Goal: Task Accomplishment & Management: Manage account settings

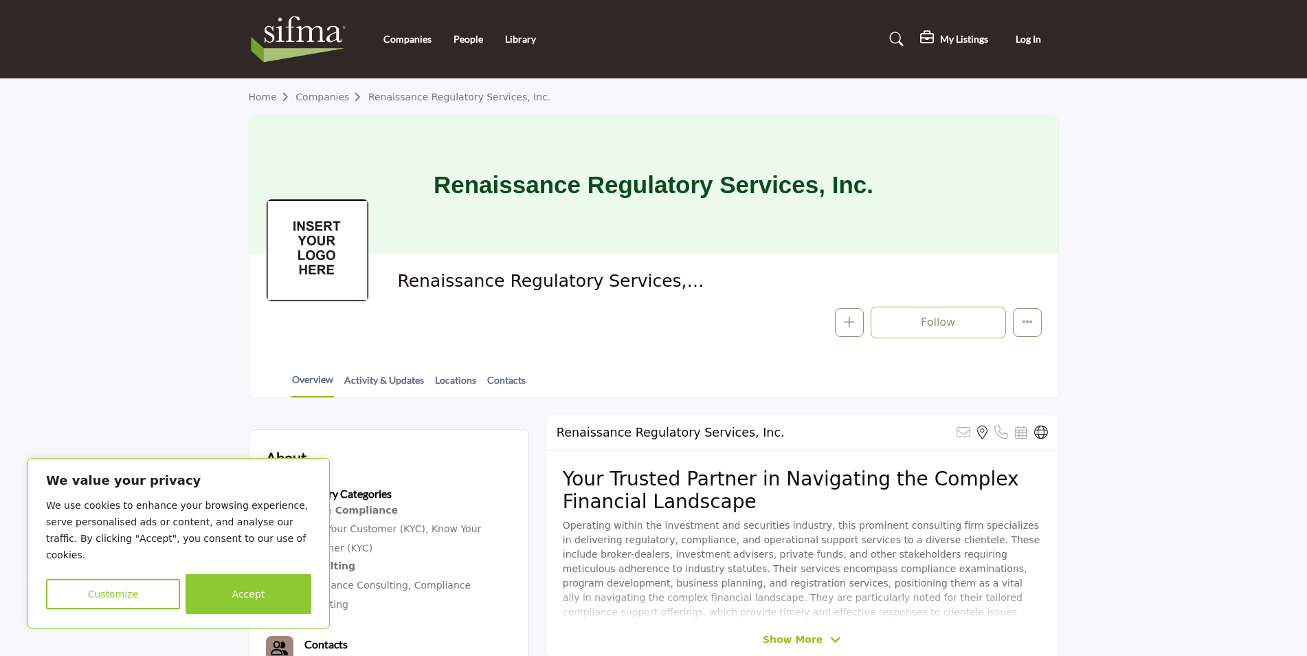
click at [267, 605] on button "Accept" at bounding box center [249, 594] width 126 height 40
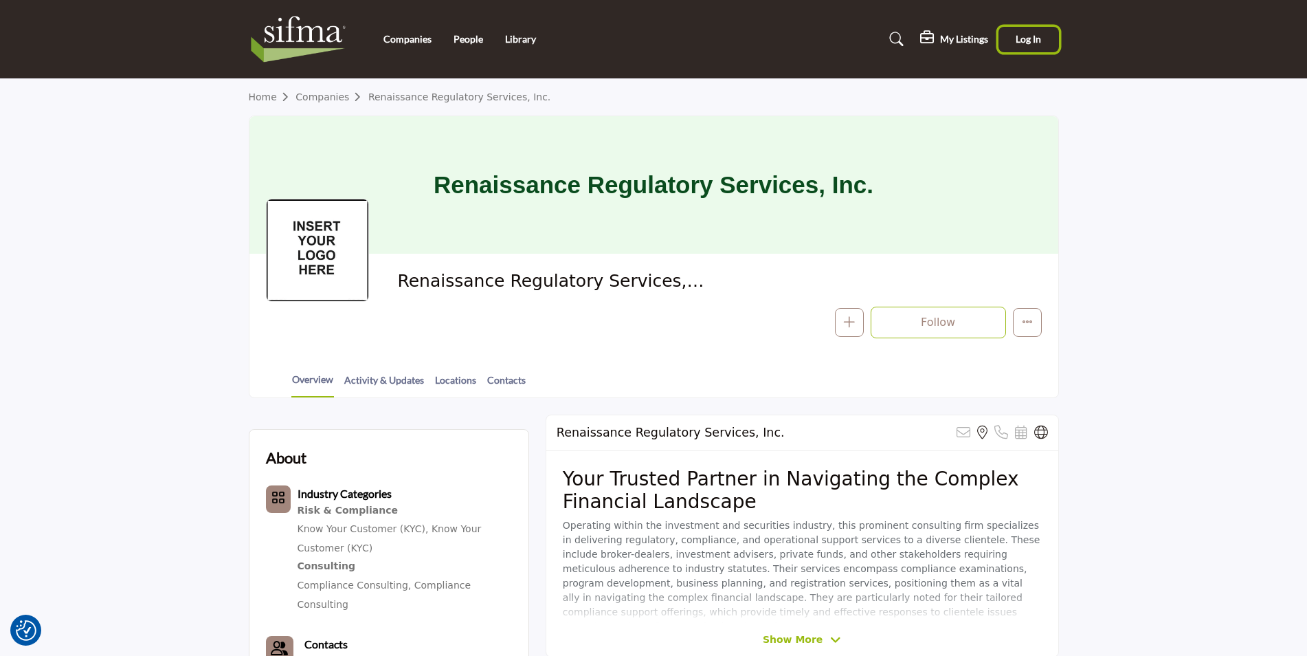
click at [1024, 40] on span "Log In" at bounding box center [1028, 39] width 25 height 12
click at [1025, 47] on button "Log In" at bounding box center [1029, 39] width 60 height 25
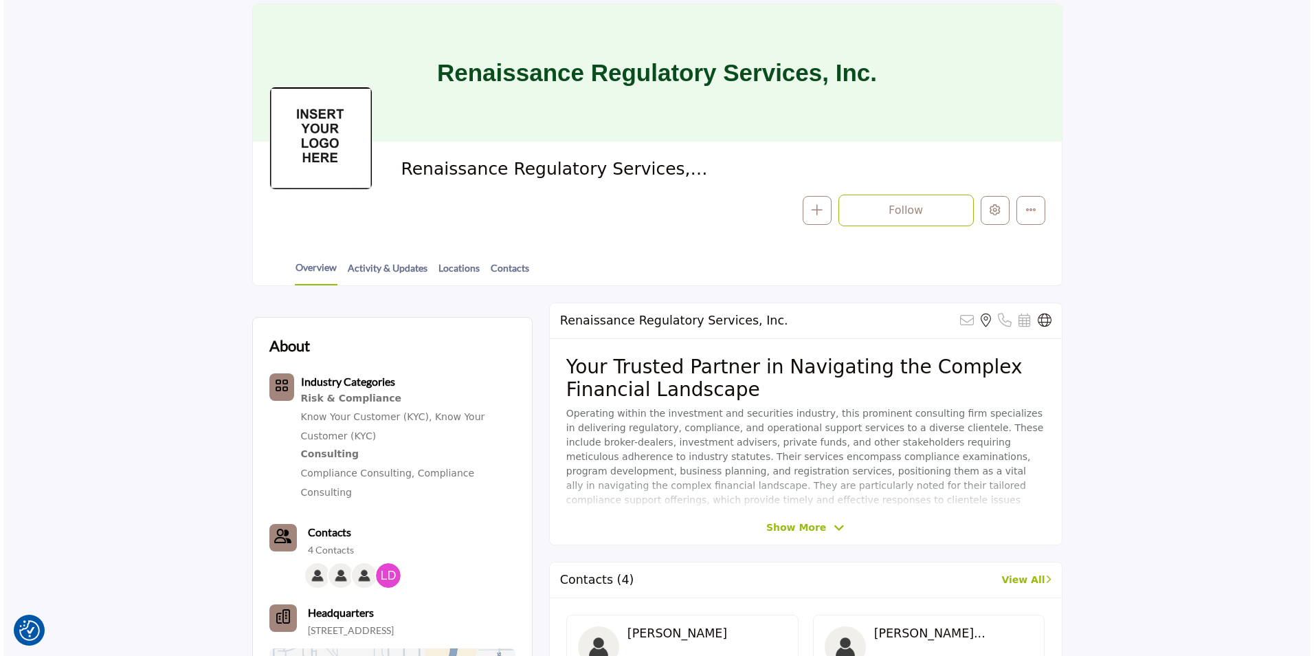
scroll to position [88, 0]
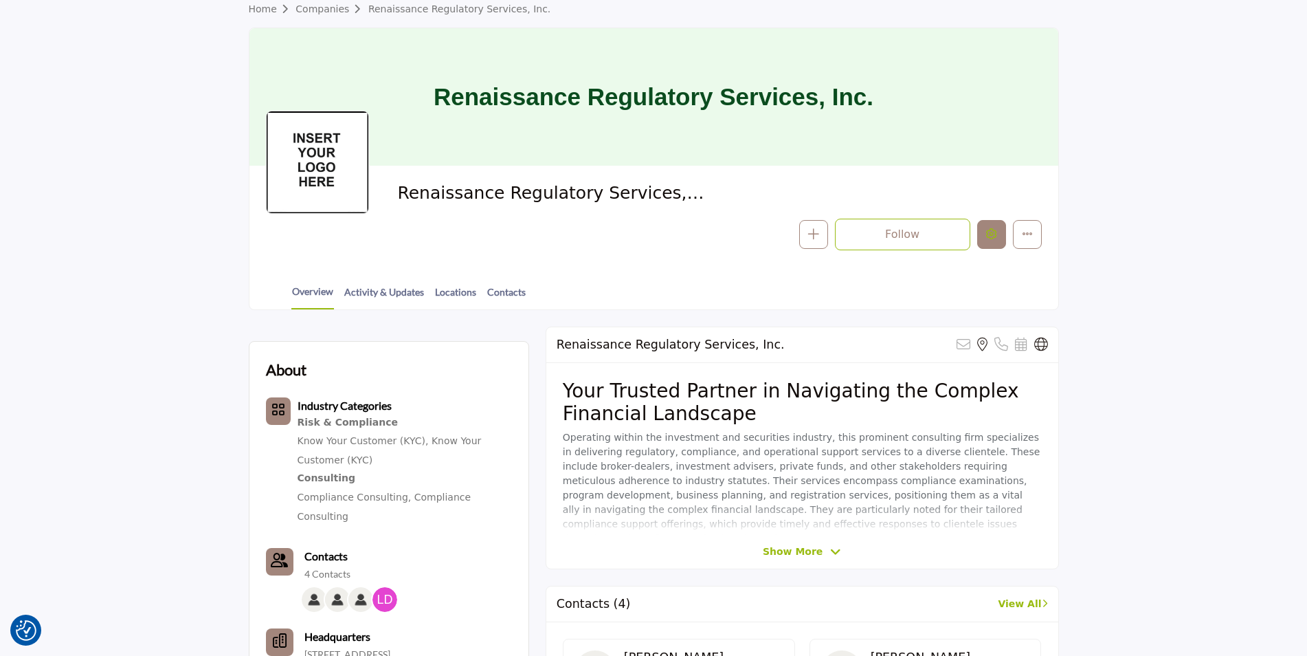
click at [990, 229] on icon "Edit company" at bounding box center [991, 233] width 11 height 11
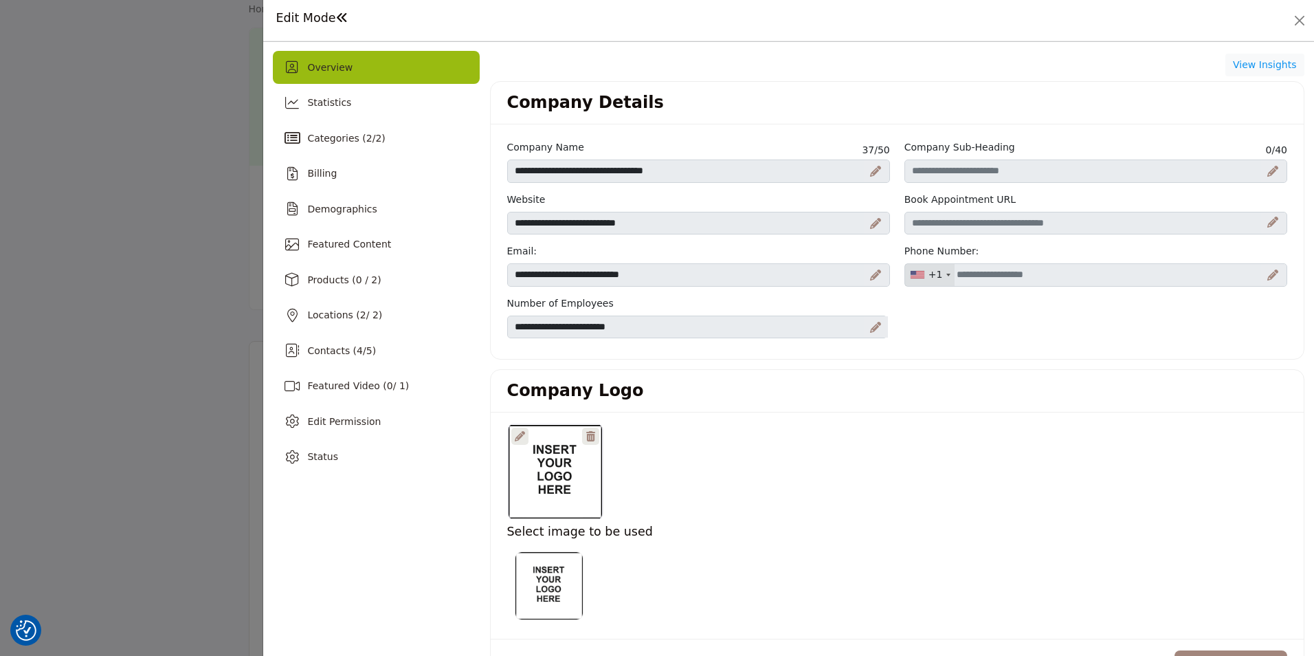
click at [557, 469] on div at bounding box center [555, 471] width 95 height 96
click at [524, 438] on div at bounding box center [519, 435] width 17 height 17
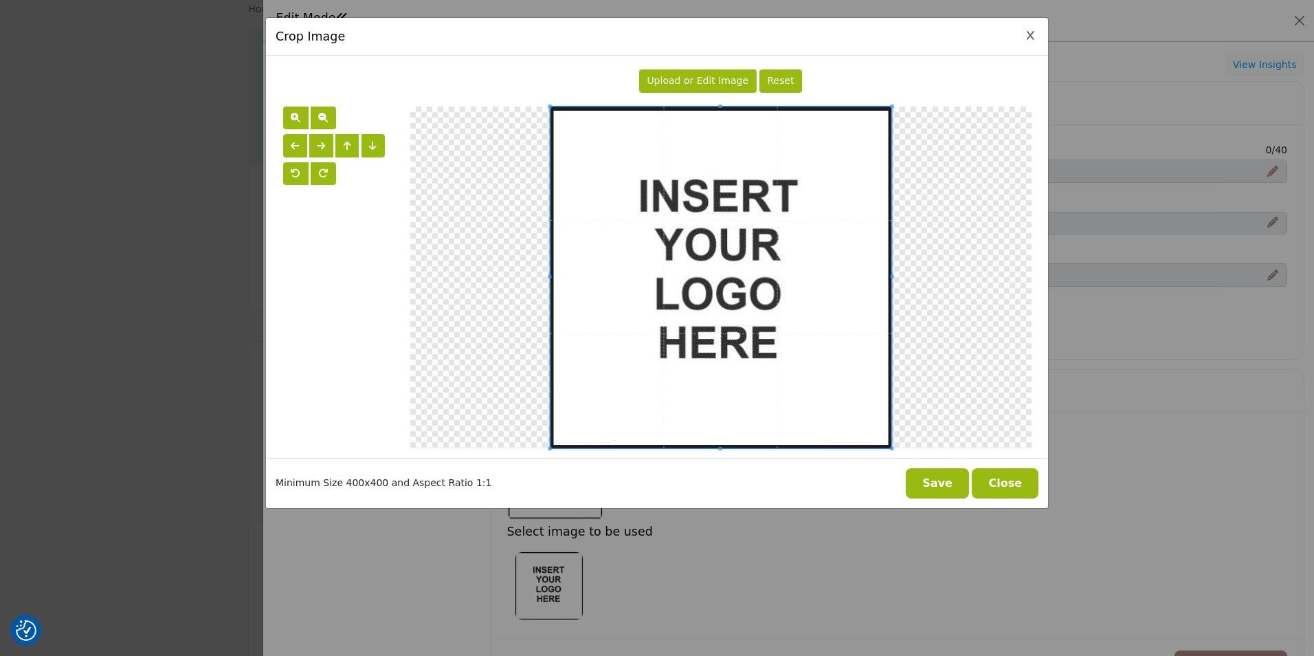
click at [713, 89] on div "Upload or Edit Image" at bounding box center [698, 80] width 118 height 23
click at [710, 85] on span "Upload or Edit Image" at bounding box center [698, 80] width 102 height 11
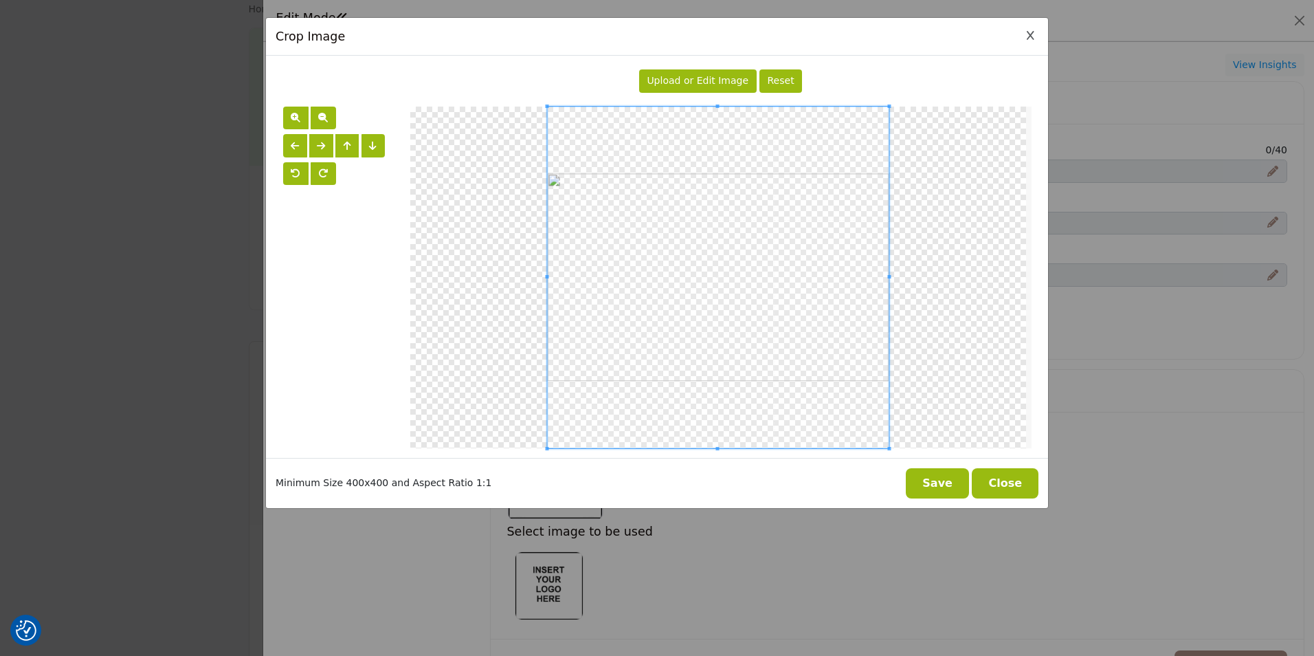
click at [953, 486] on button "Save" at bounding box center [937, 483] width 63 height 30
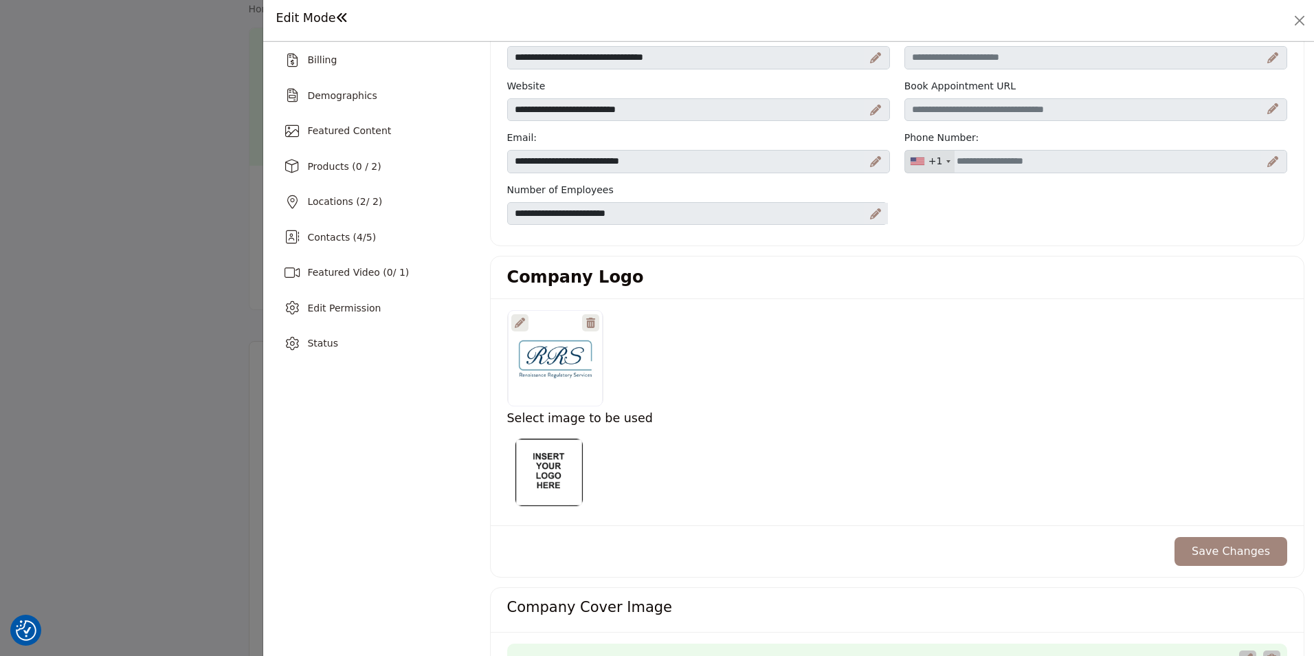
scroll to position [137, 0]
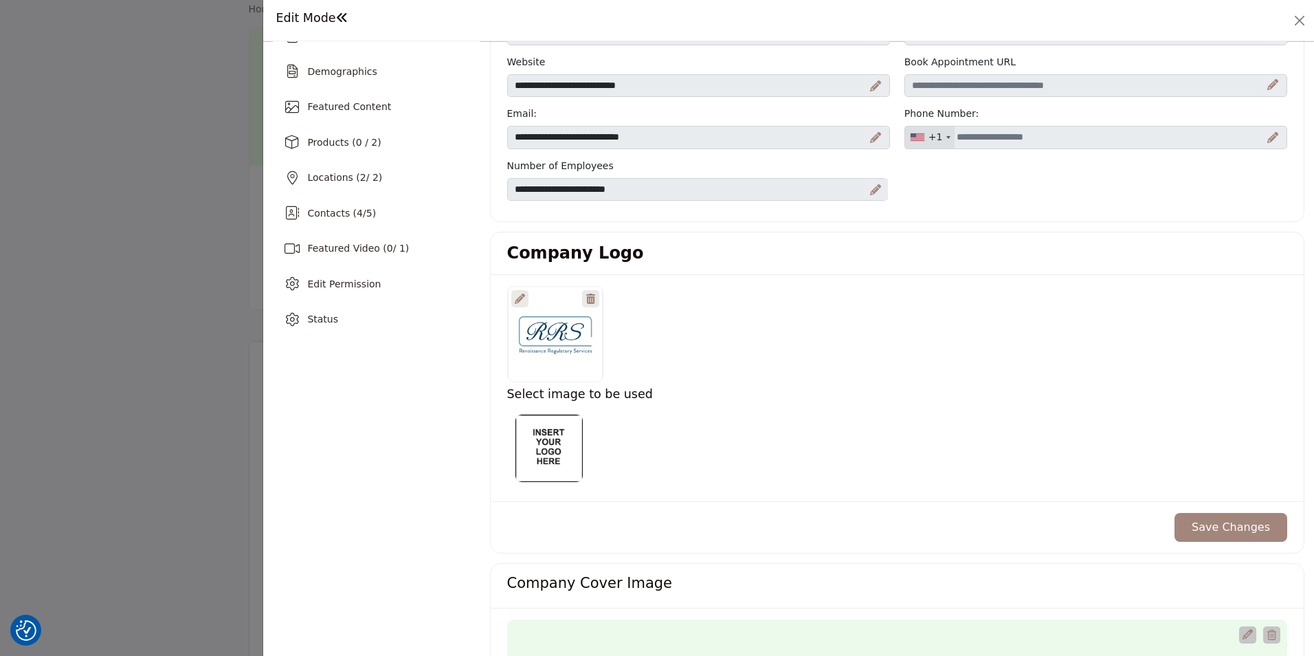
click at [576, 352] on div at bounding box center [555, 334] width 95 height 96
click at [1205, 527] on button "Save Changes" at bounding box center [1231, 527] width 113 height 29
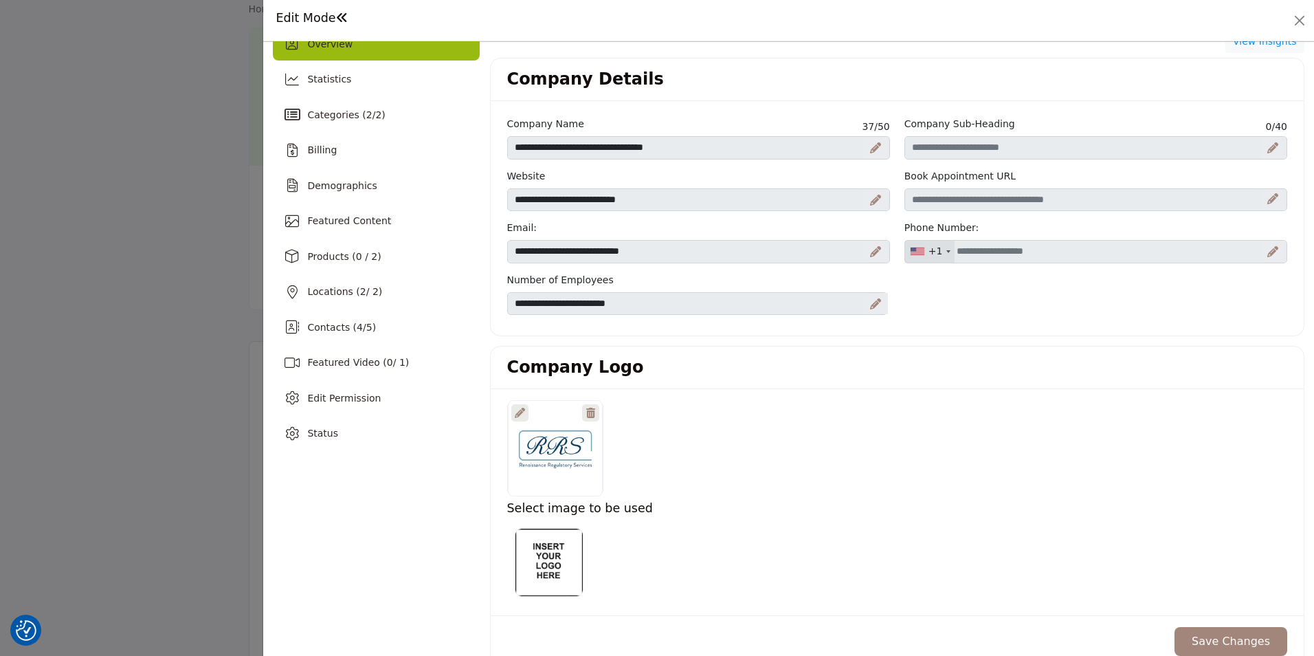
scroll to position [0, 0]
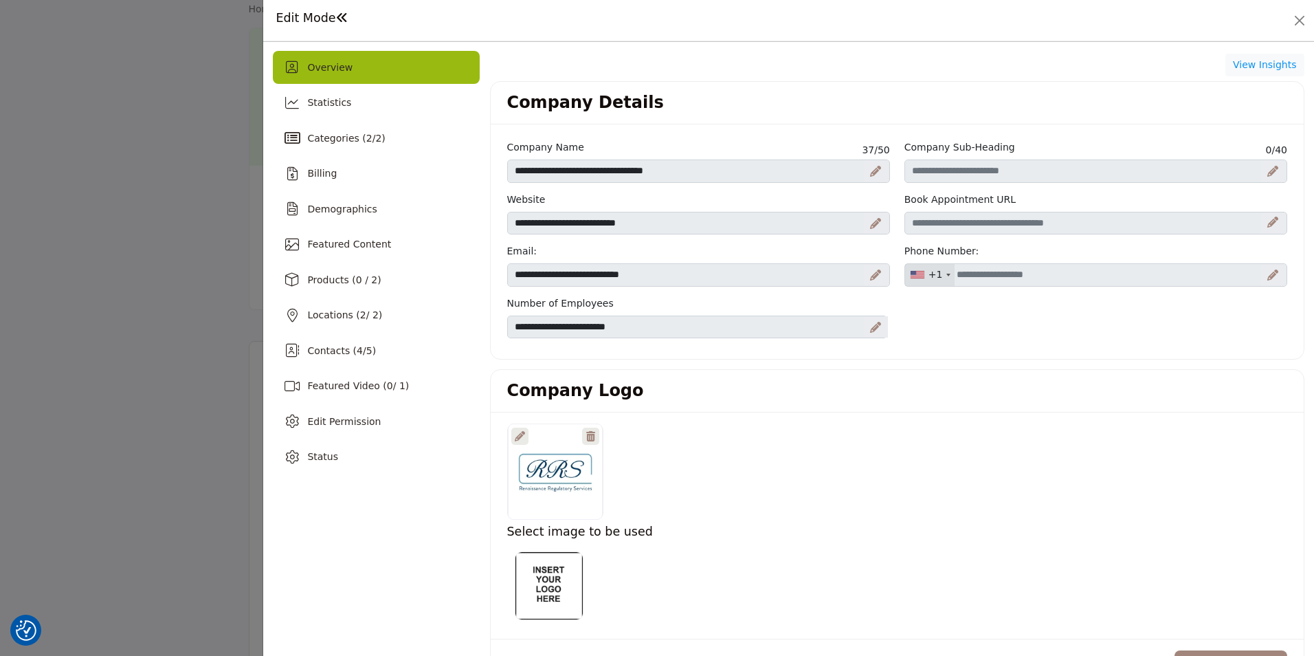
click at [1269, 275] on icon at bounding box center [1272, 274] width 11 height 11
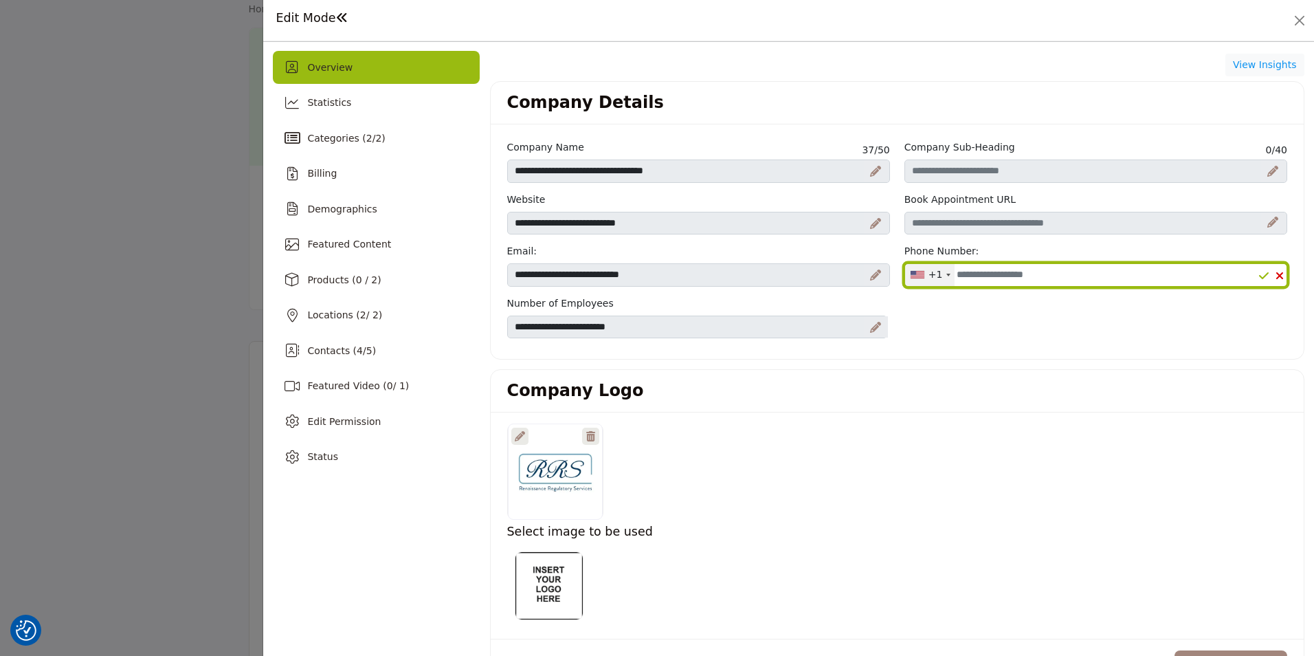
click at [972, 270] on input "Office Number" at bounding box center [1095, 274] width 383 height 23
type input "*"
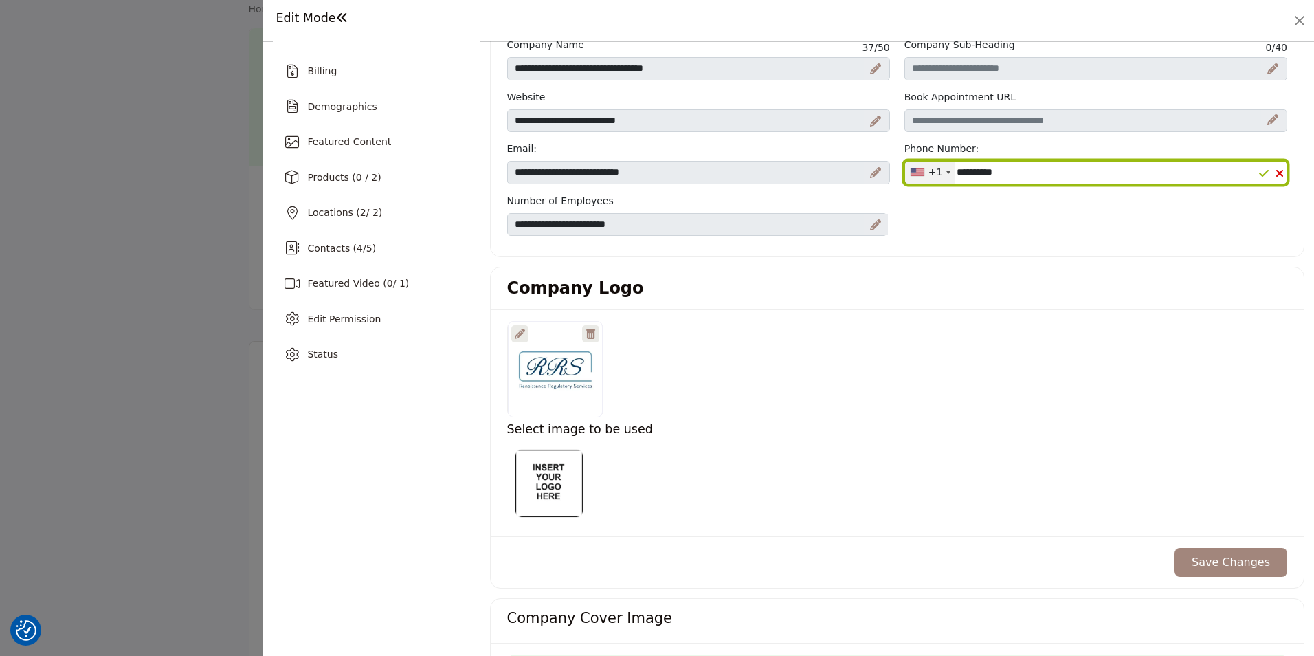
scroll to position [69, 0]
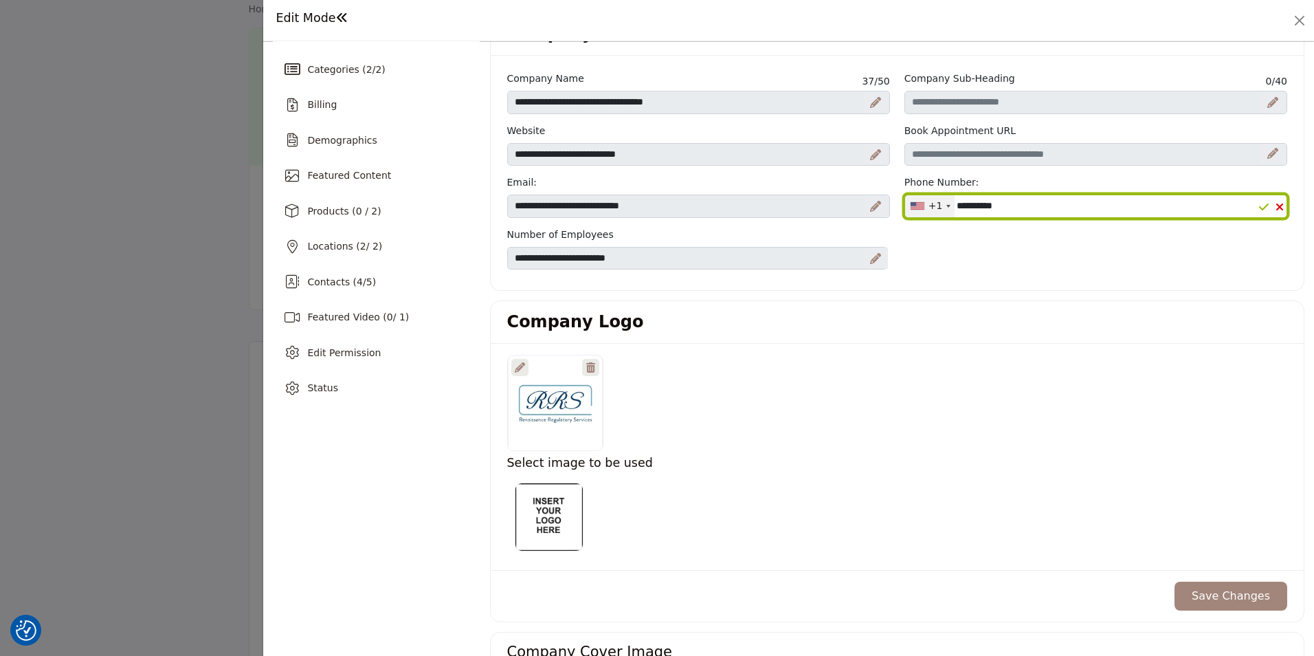
type input "**********"
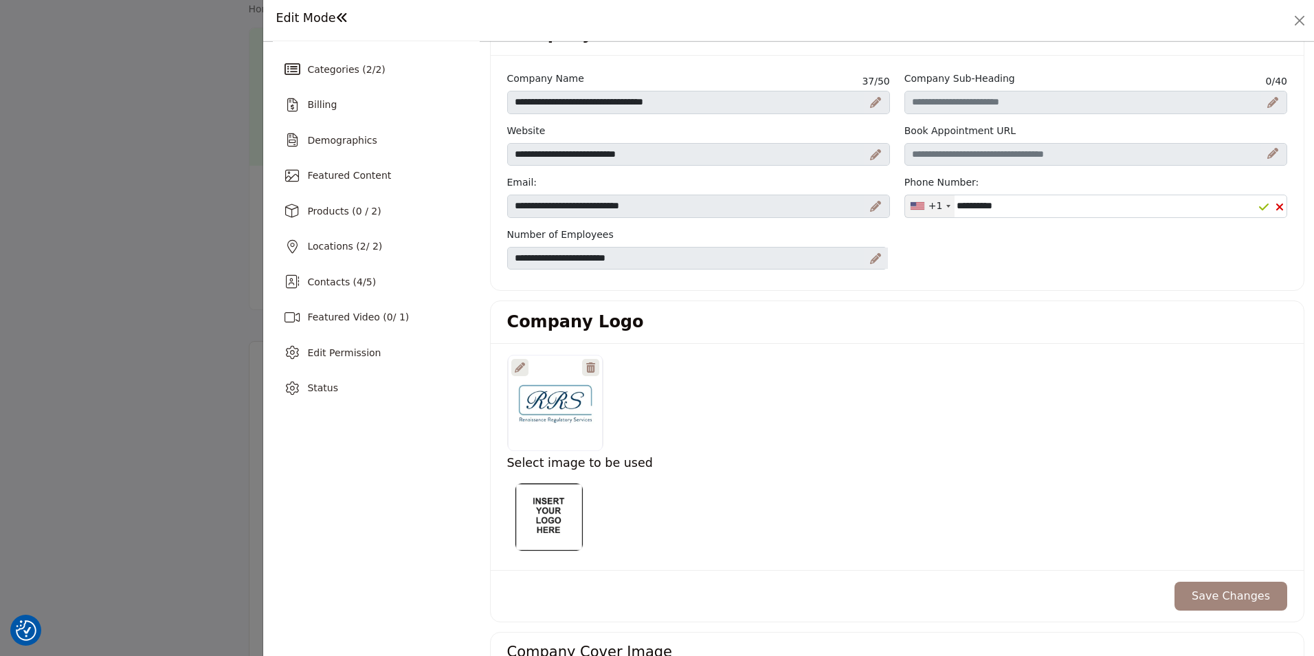
click at [1219, 585] on button "Save Changes" at bounding box center [1231, 595] width 113 height 29
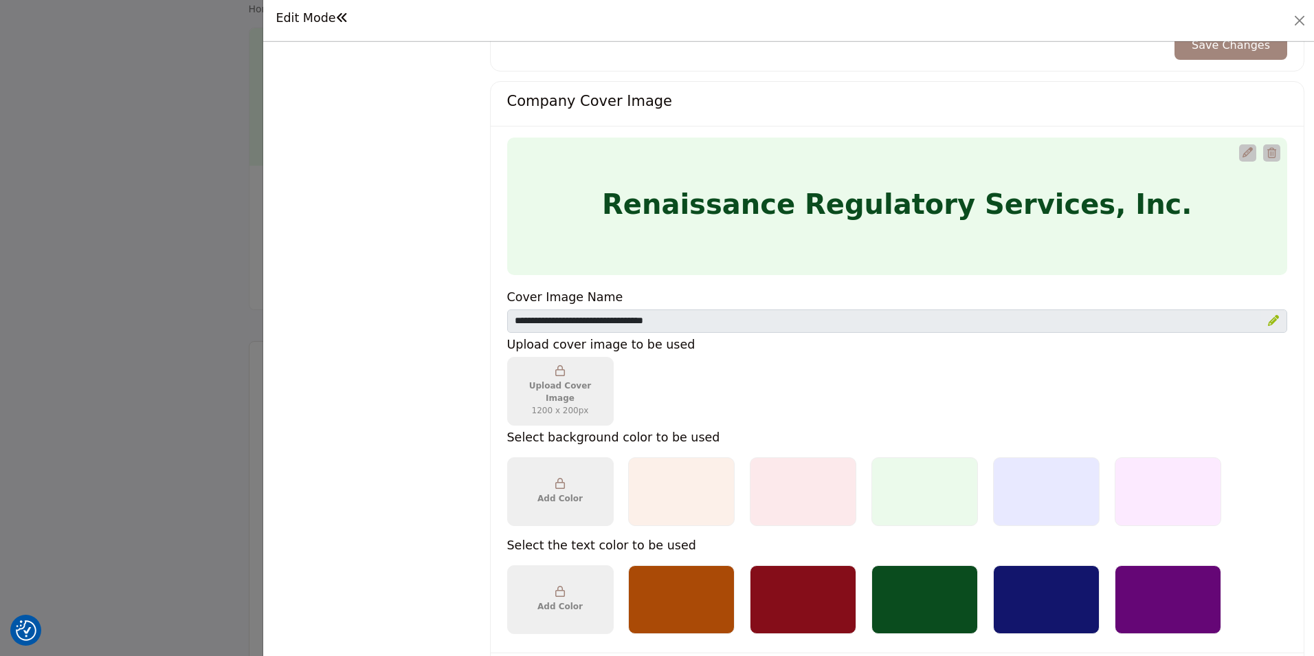
scroll to position [619, 0]
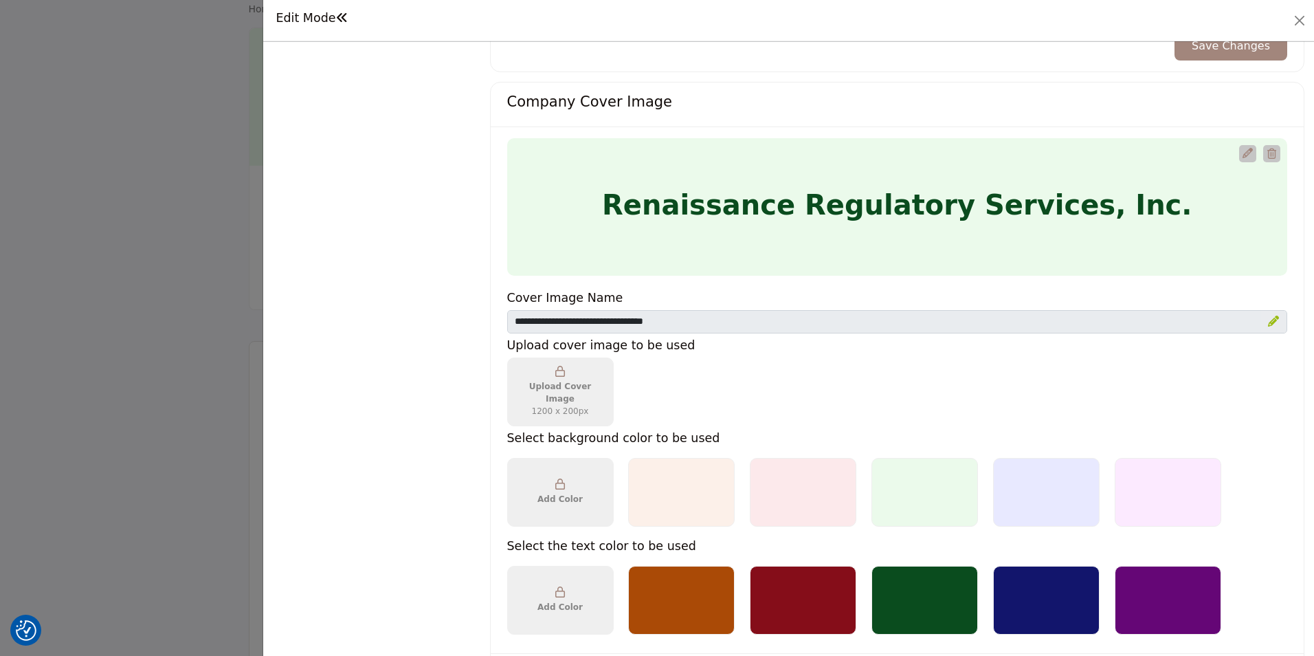
click at [1056, 497] on div at bounding box center [1046, 492] width 107 height 69
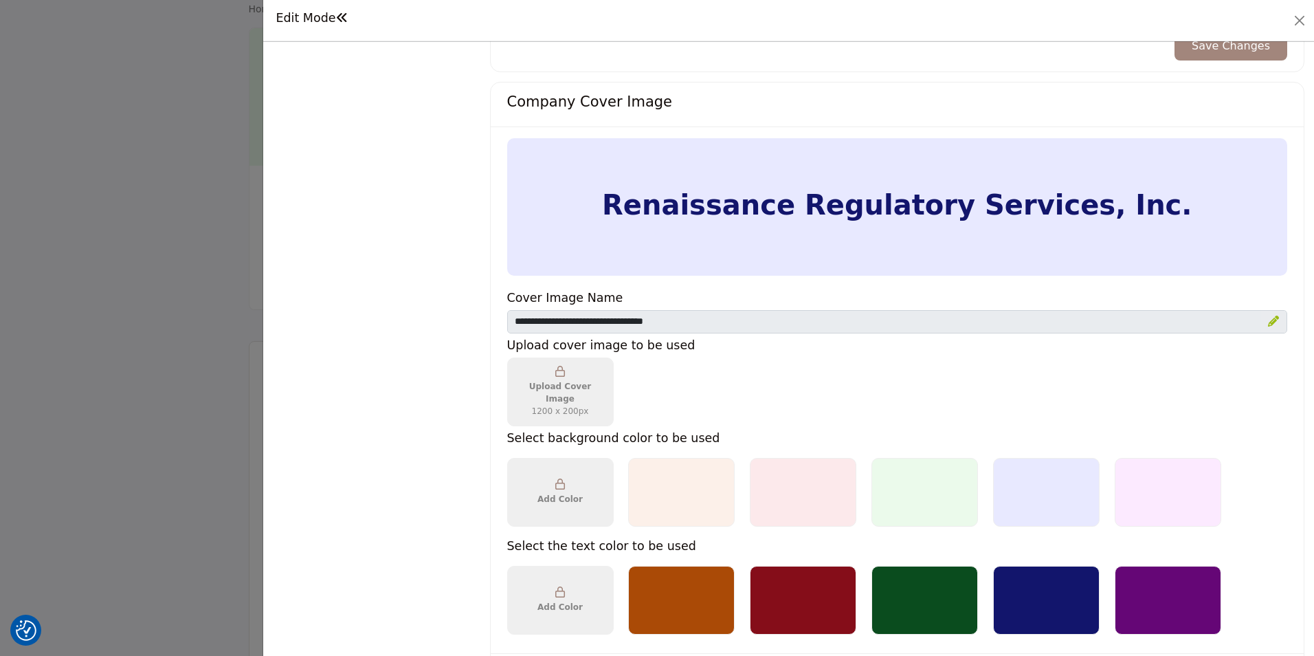
click at [570, 408] on strong "1200 x 200px" at bounding box center [560, 411] width 80 height 12
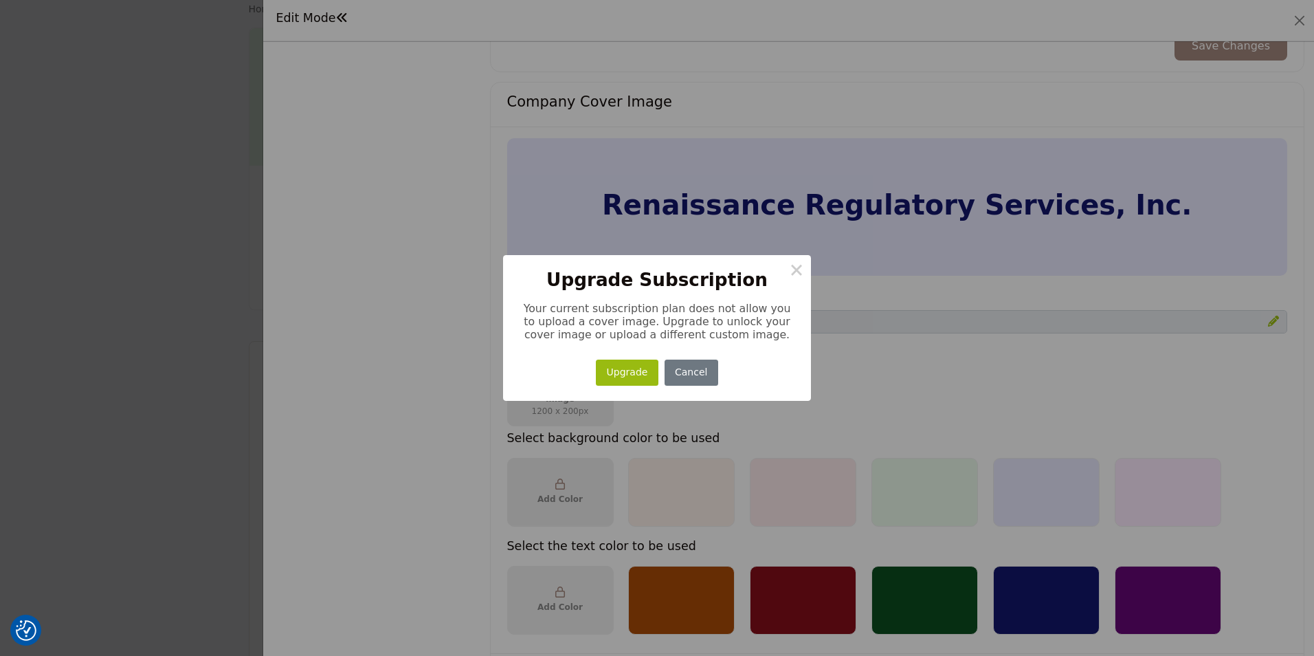
click at [803, 267] on button "×" at bounding box center [796, 269] width 29 height 29
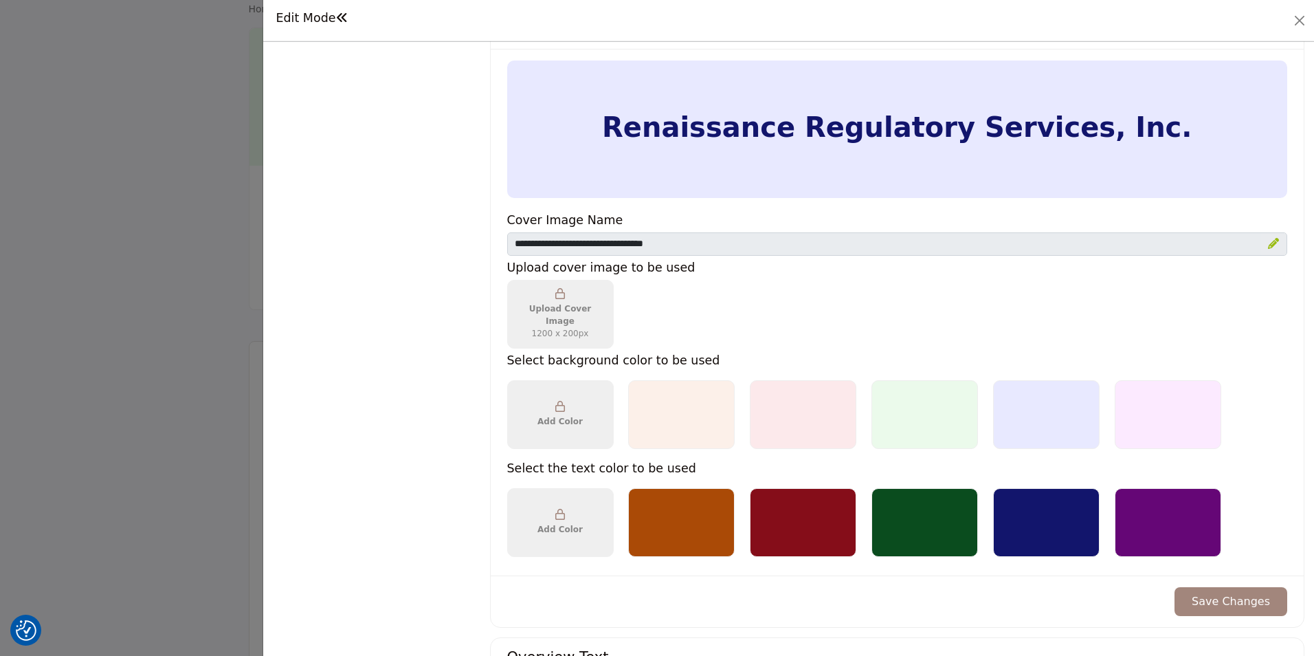
scroll to position [678, 0]
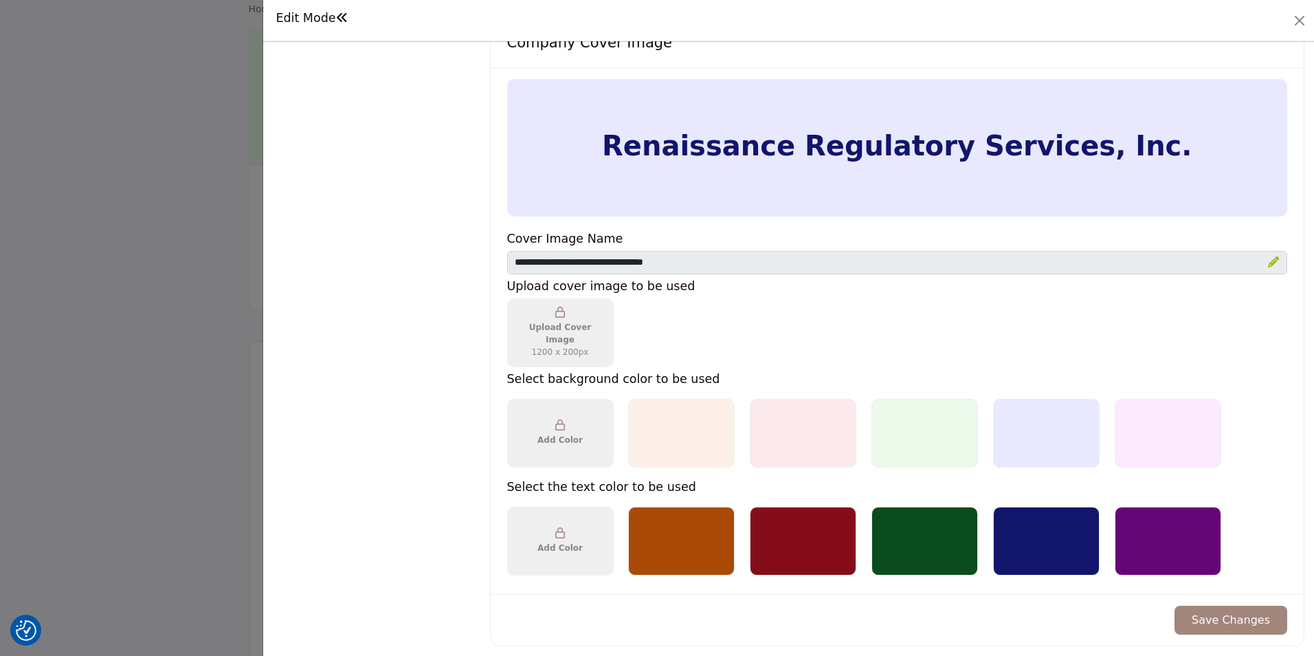
click at [1234, 613] on button "Save Changes" at bounding box center [1231, 619] width 113 height 29
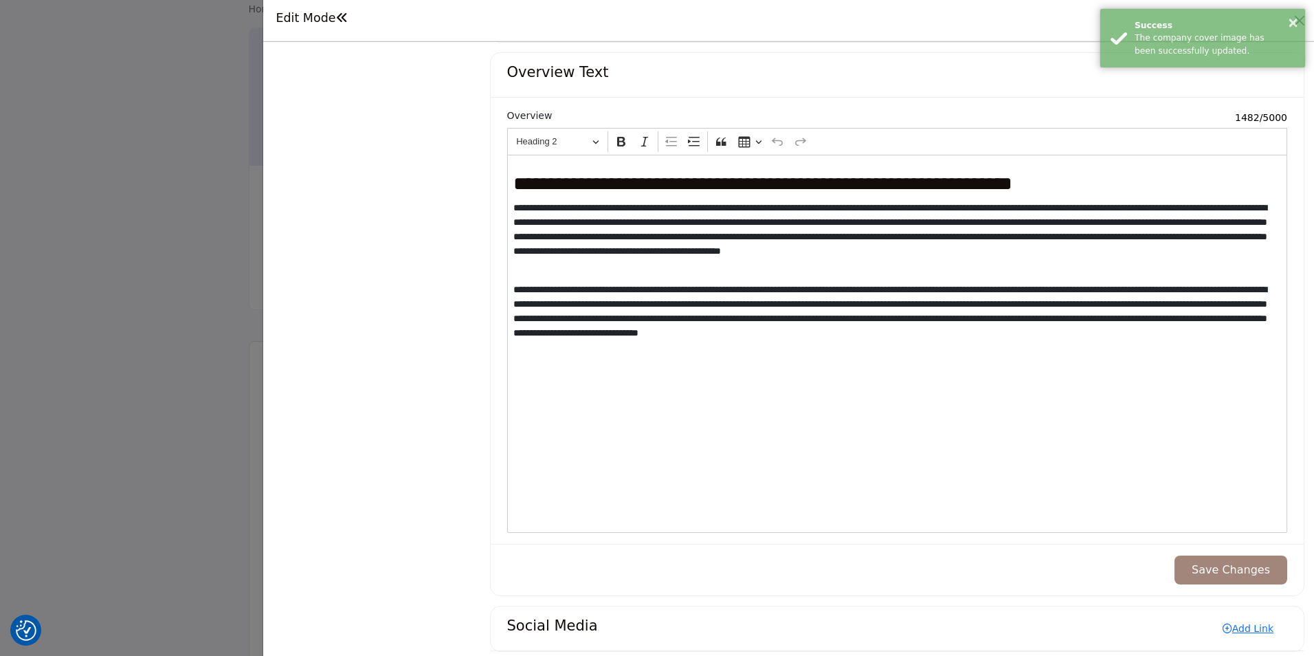
scroll to position [1296, 0]
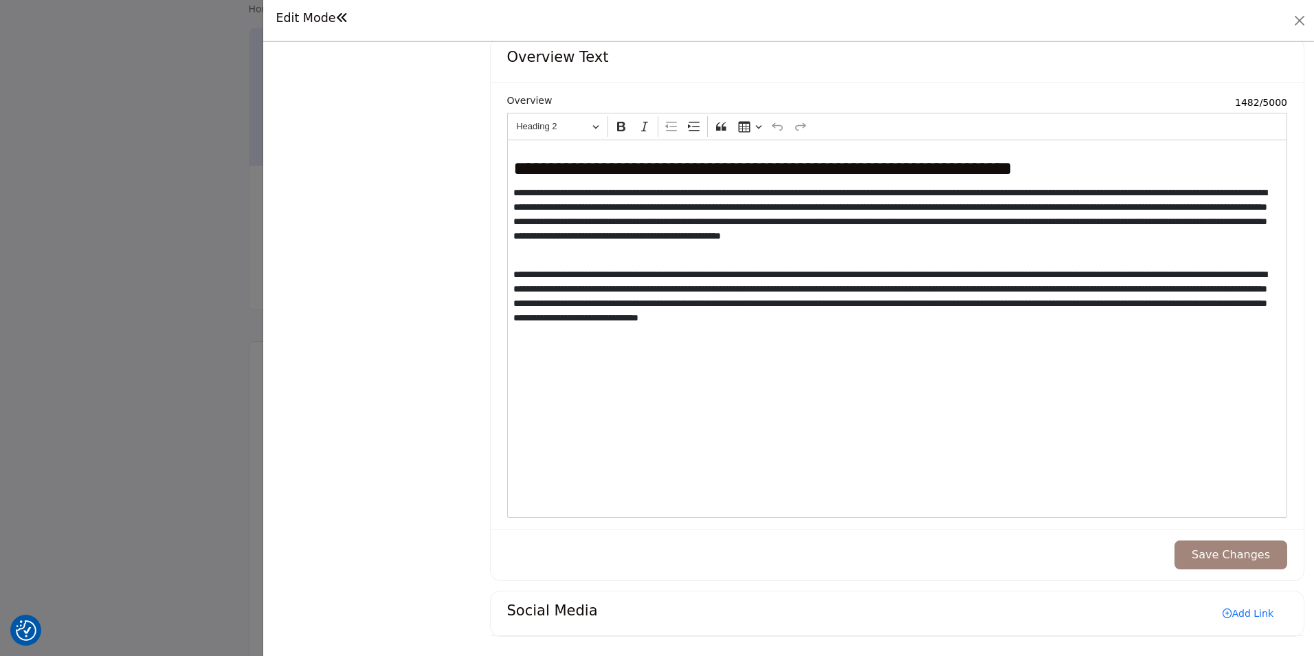
click at [1245, 614] on link "Add Link" at bounding box center [1248, 613] width 78 height 22
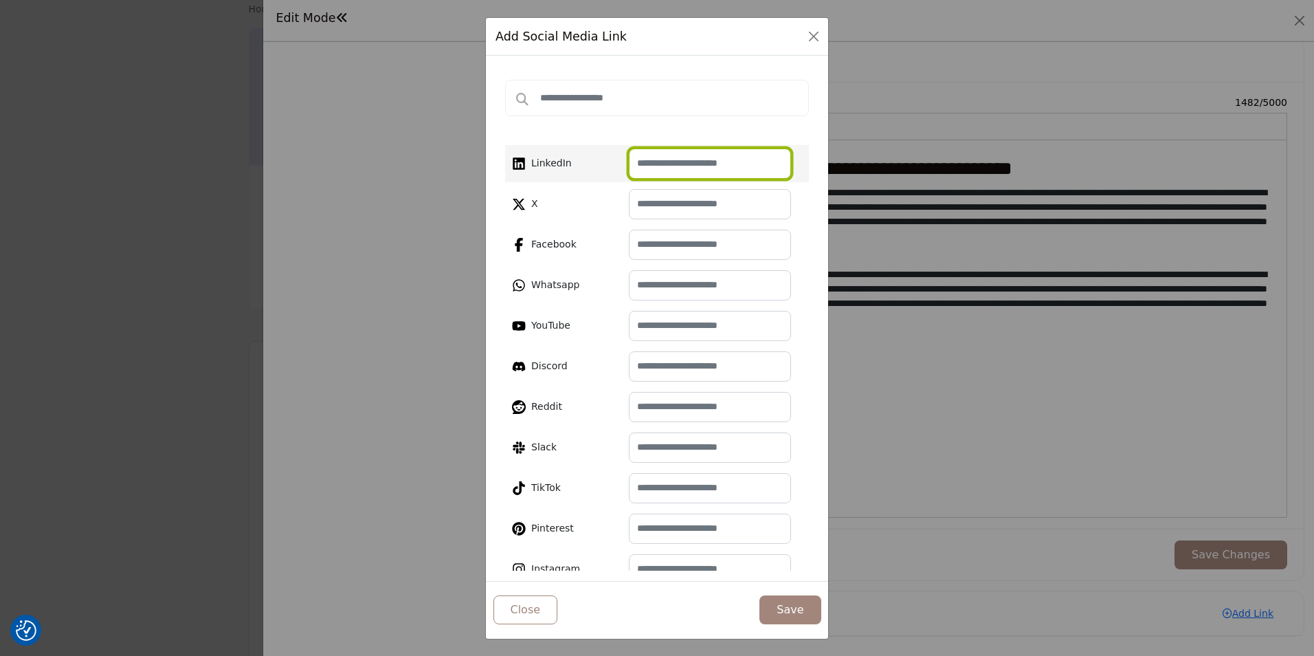
click at [657, 157] on input "text" at bounding box center [710, 163] width 162 height 30
paste input "**********"
type input "**********"
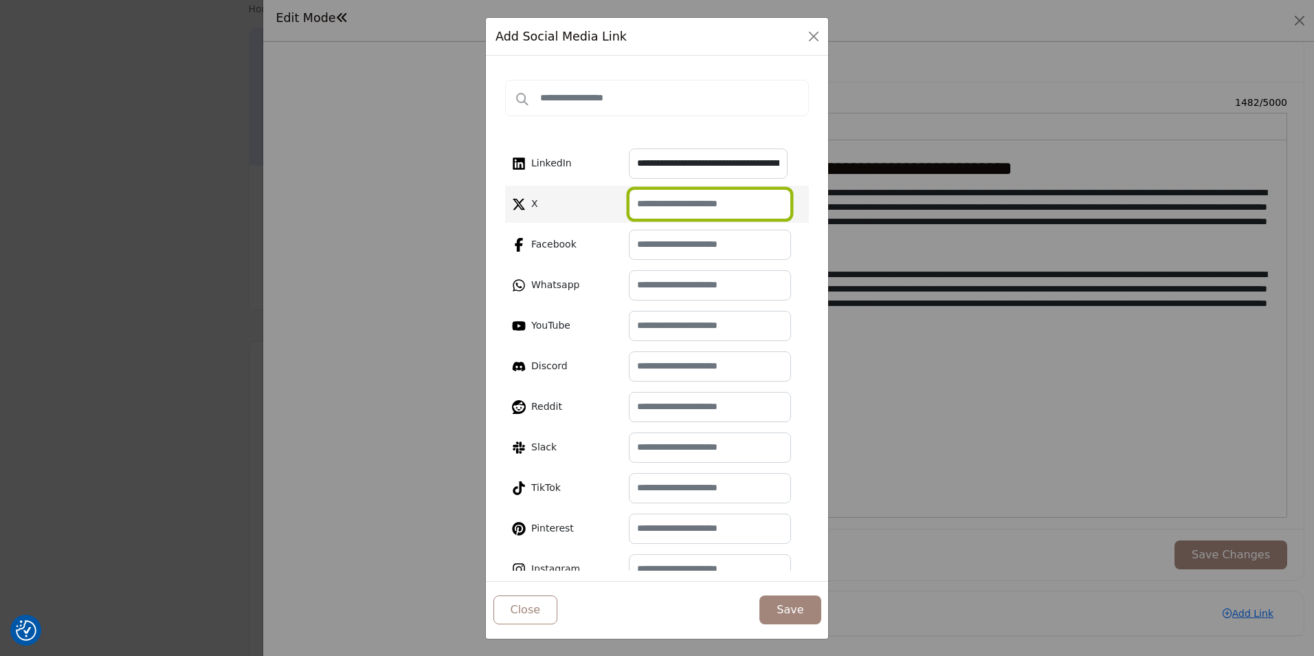
click at [680, 211] on input "text" at bounding box center [710, 204] width 162 height 30
paste input "**********"
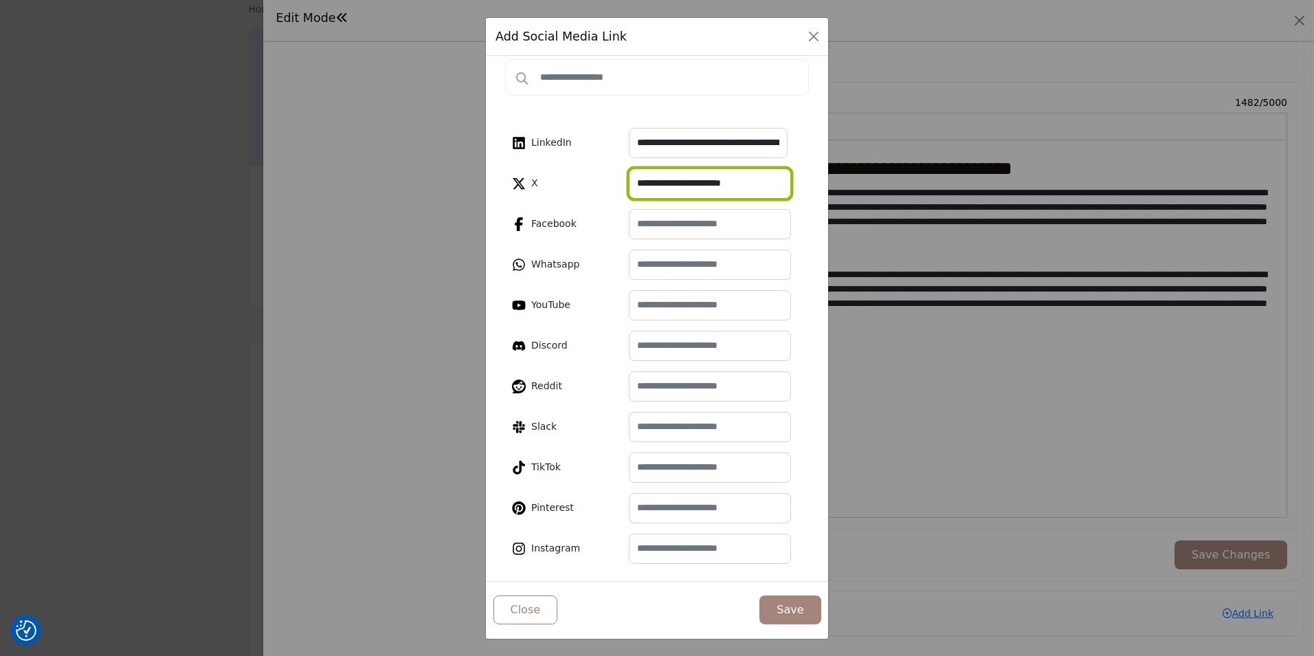
scroll to position [30, 0]
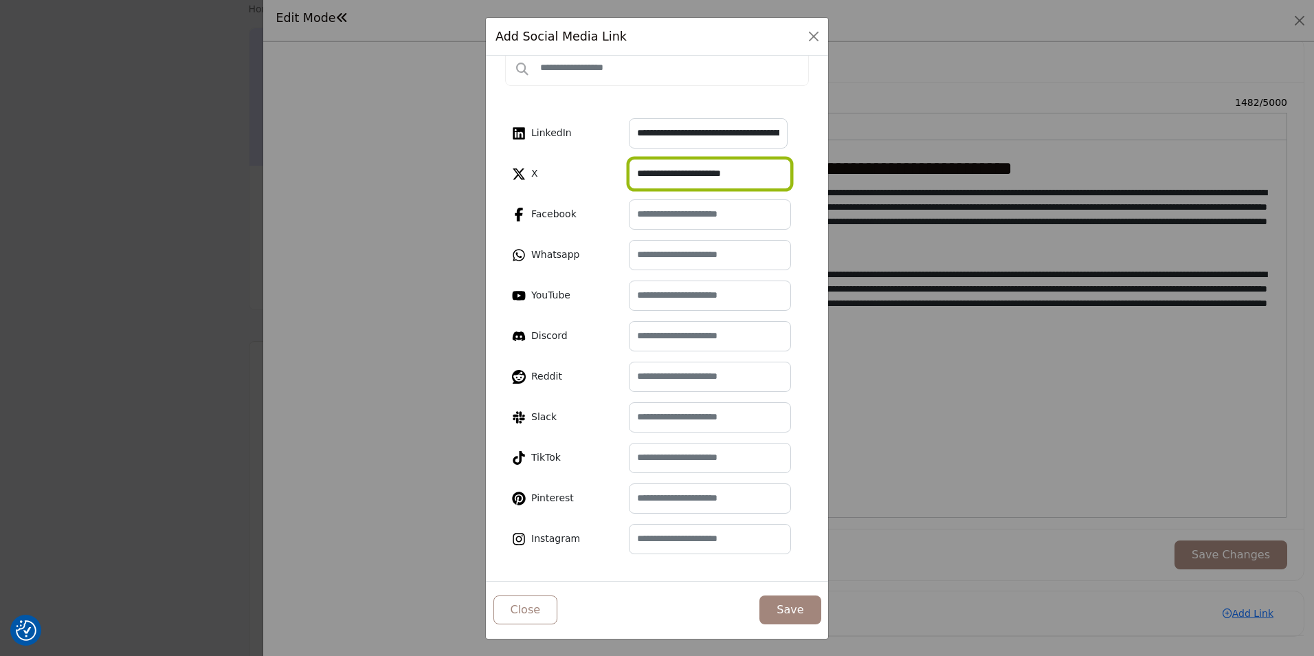
type input "**********"
click at [788, 610] on button "Save" at bounding box center [789, 609] width 61 height 29
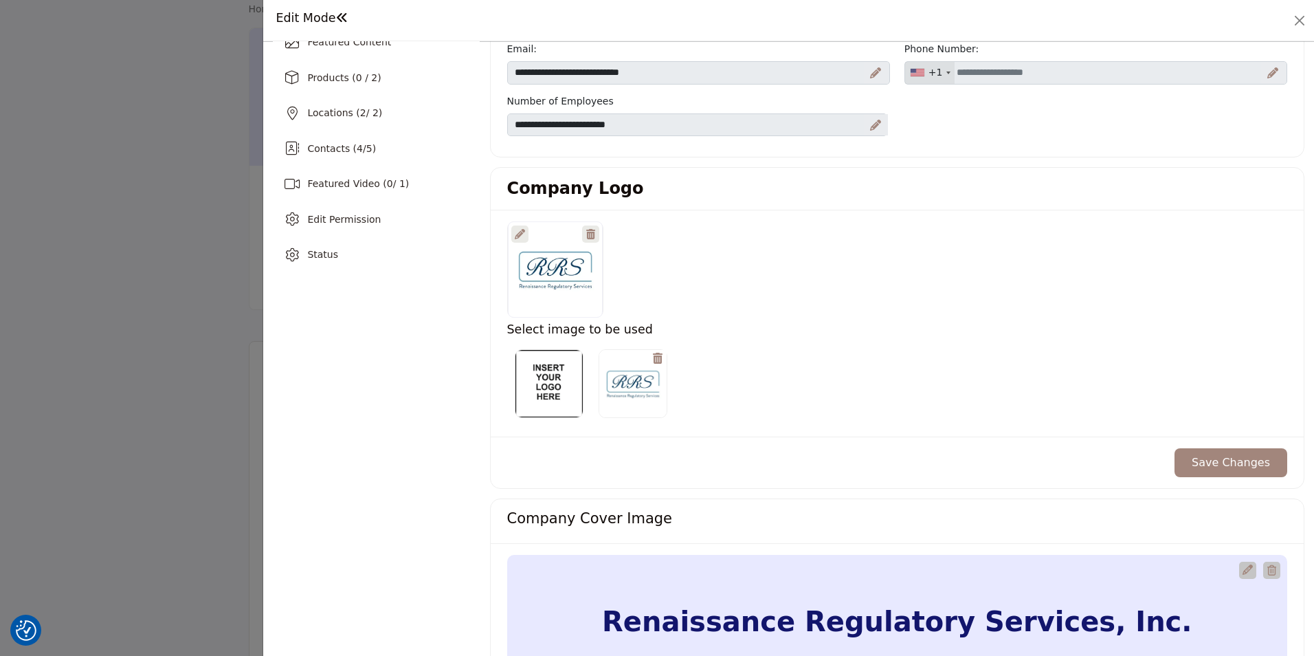
scroll to position [0, 0]
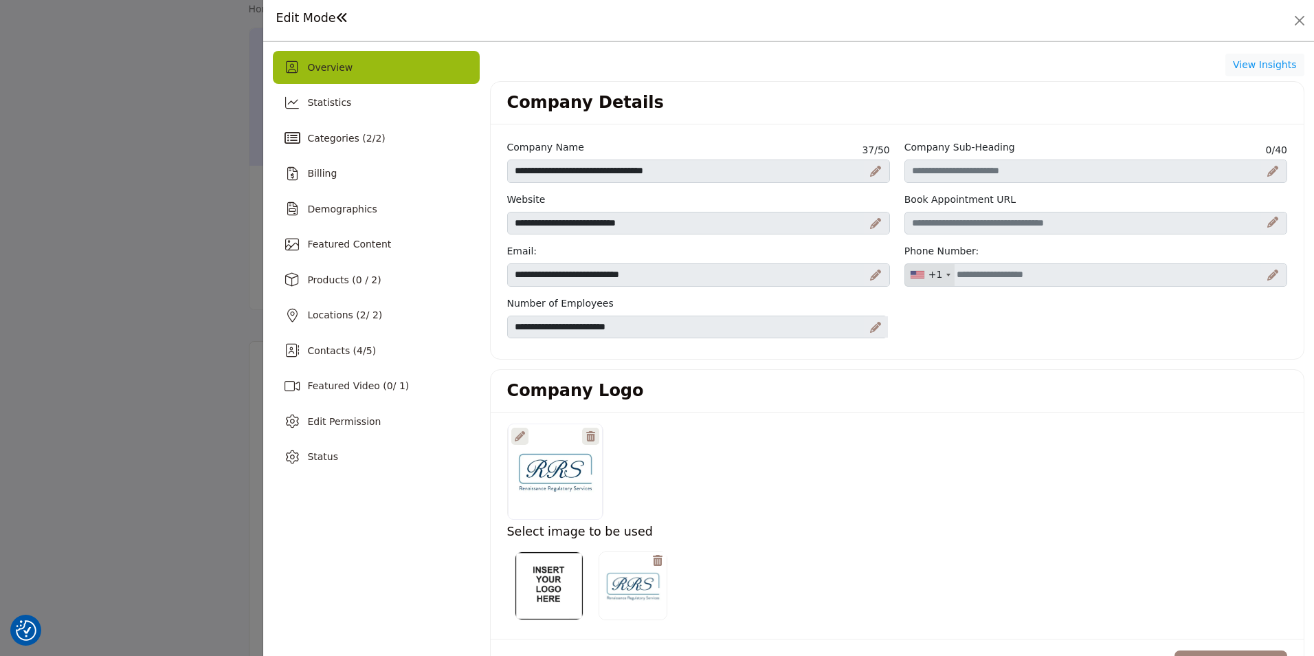
click at [1267, 279] on icon at bounding box center [1272, 274] width 11 height 11
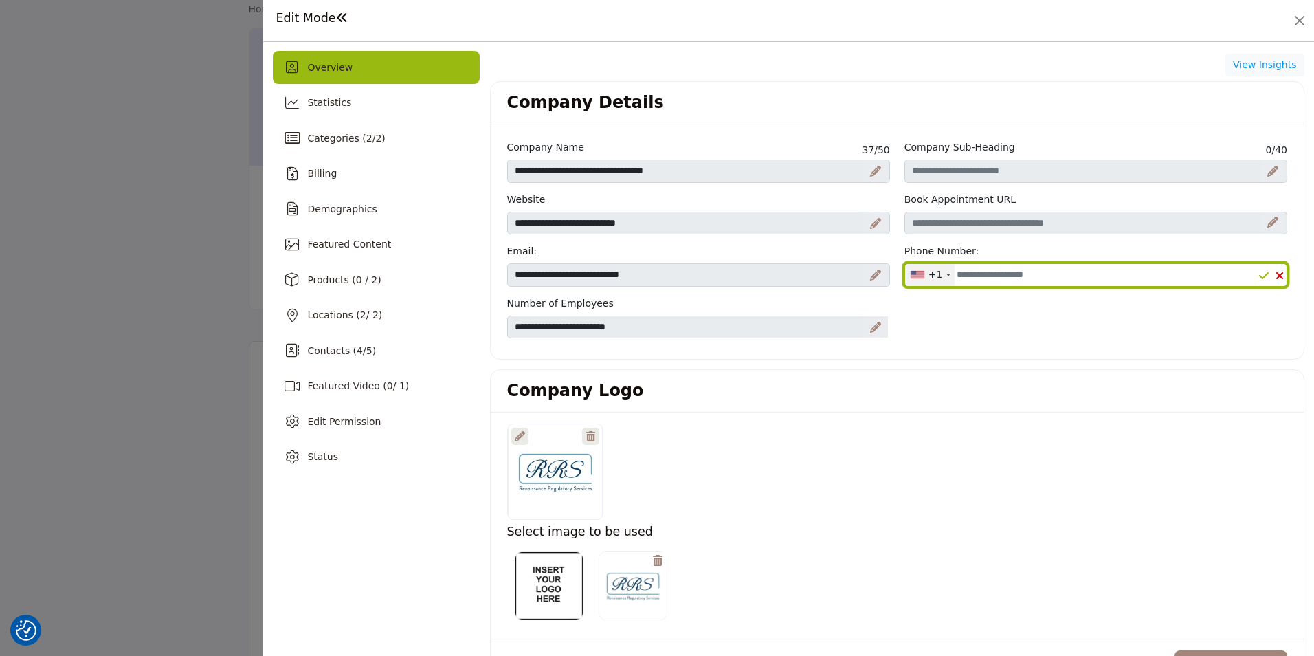
click at [1067, 274] on input "Office Number" at bounding box center [1095, 274] width 383 height 23
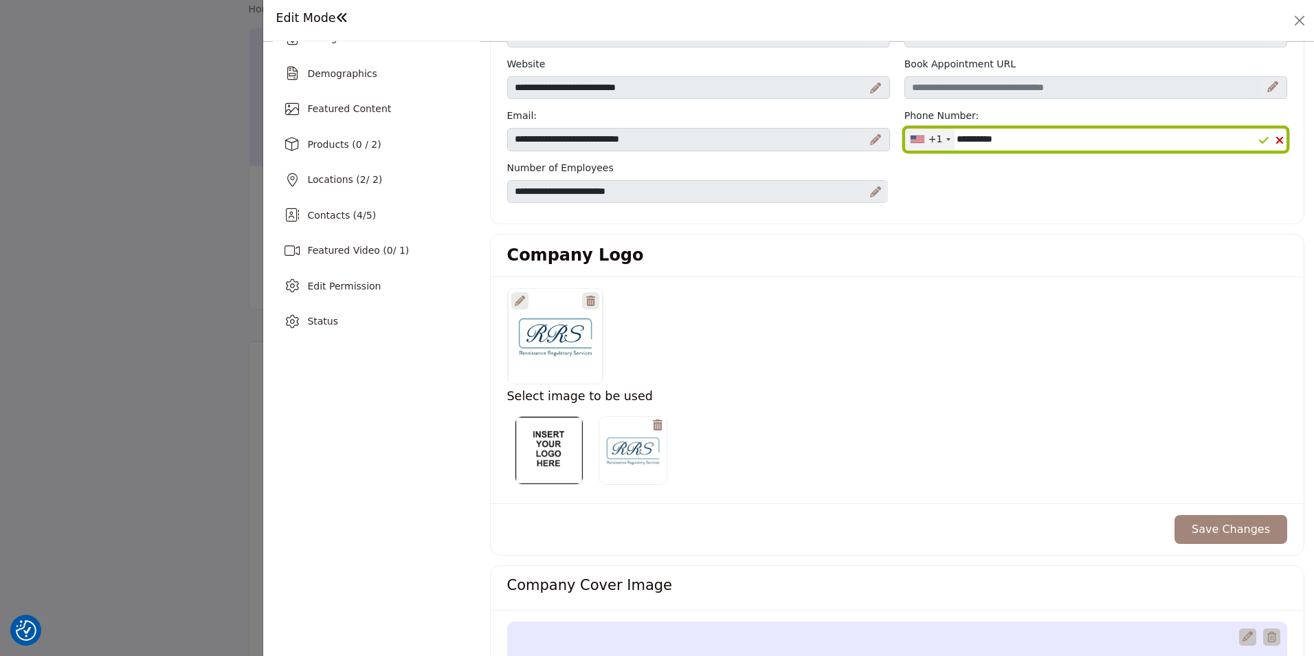
scroll to position [137, 0]
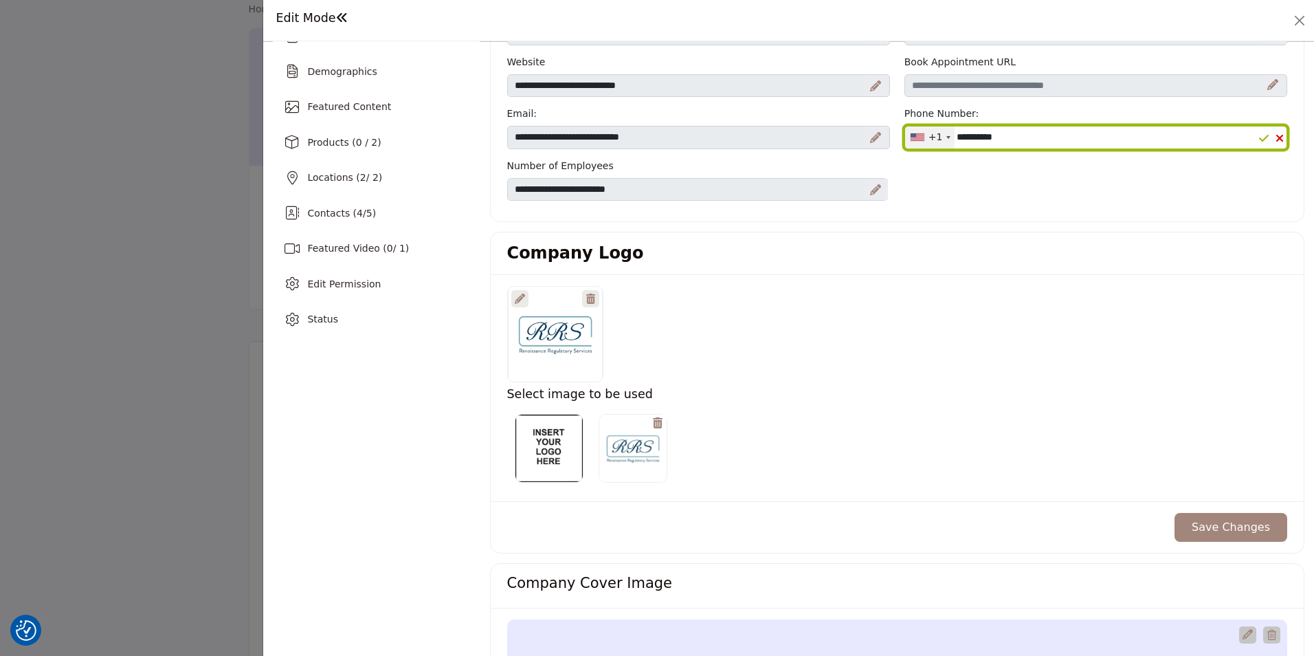
type input "**********"
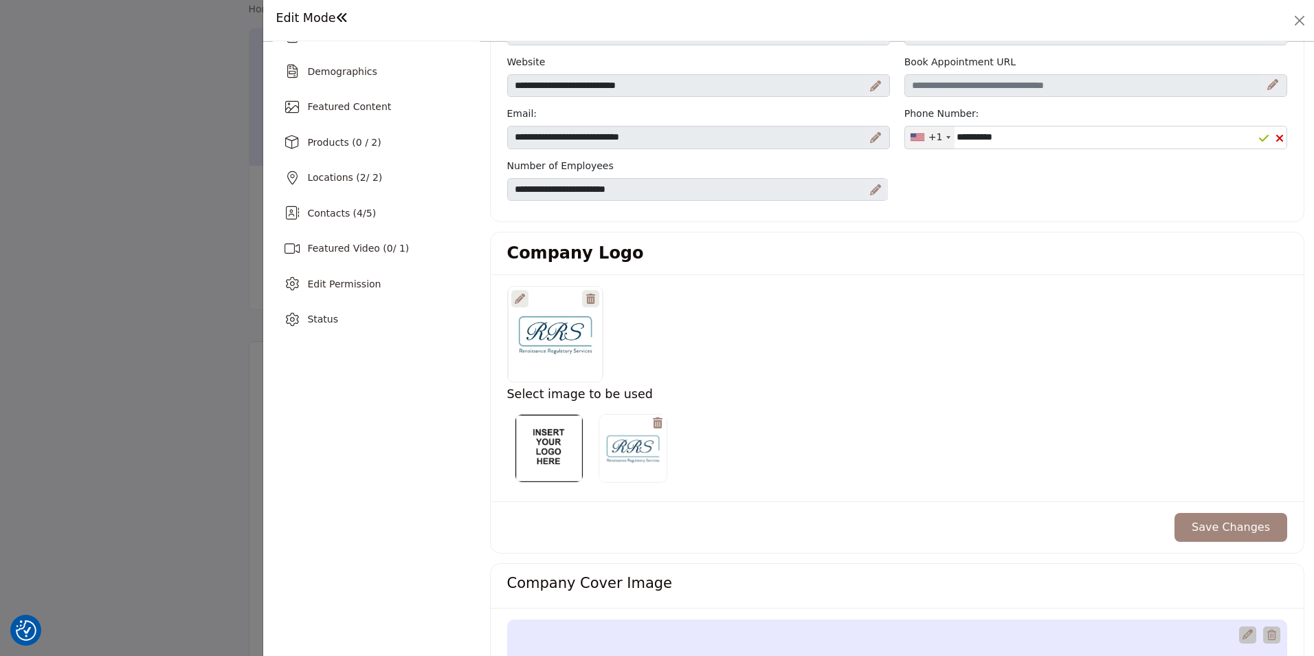
click at [1139, 177] on div "**********" at bounding box center [897, 107] width 794 height 208
click at [1259, 138] on icon at bounding box center [1264, 138] width 10 height 11
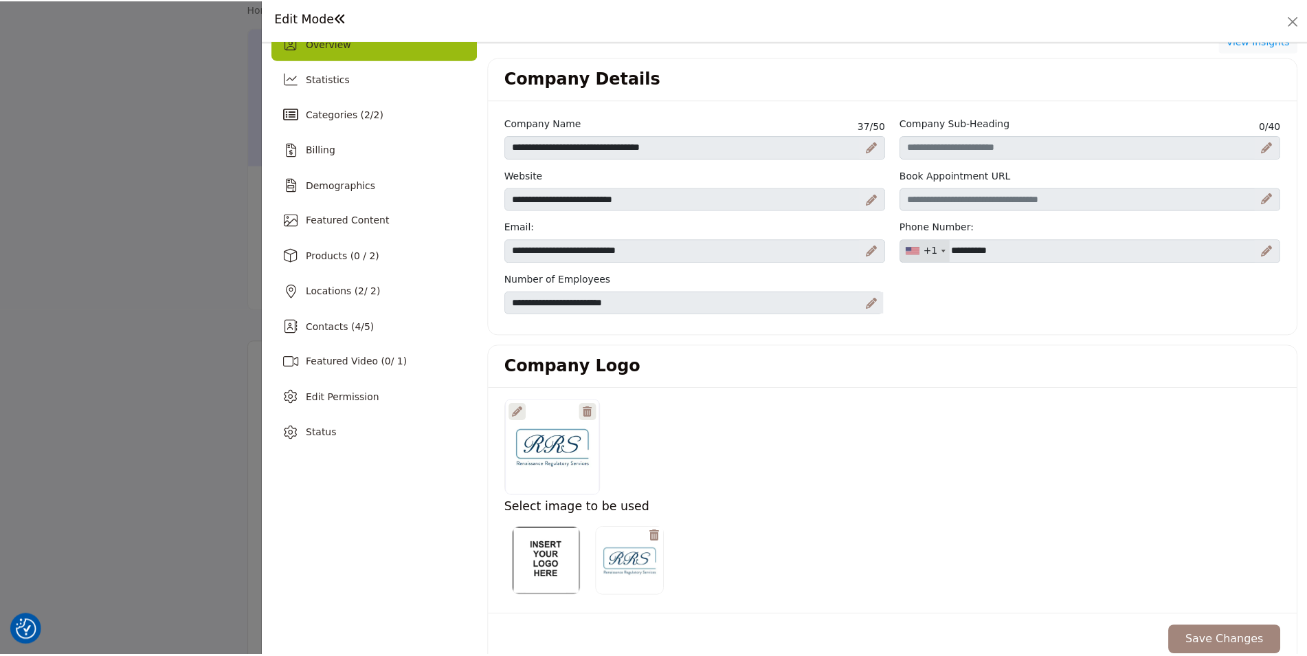
scroll to position [0, 0]
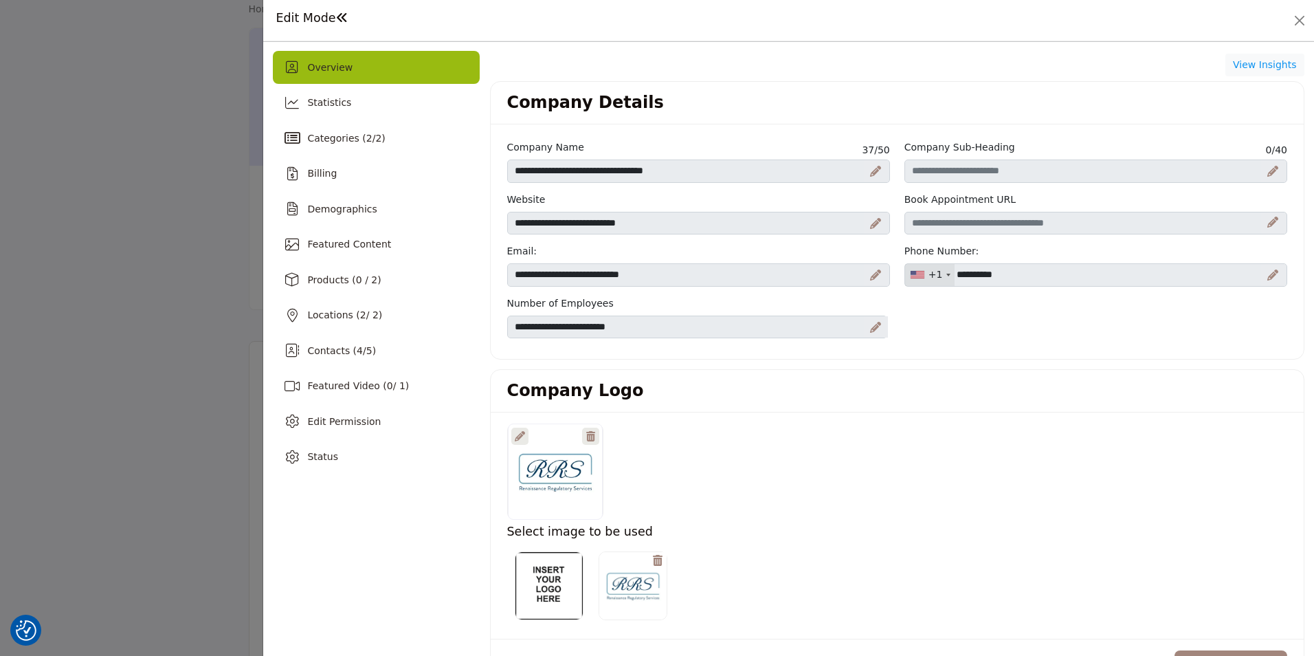
click at [326, 21] on h1 "Edit Mode" at bounding box center [312, 18] width 72 height 14
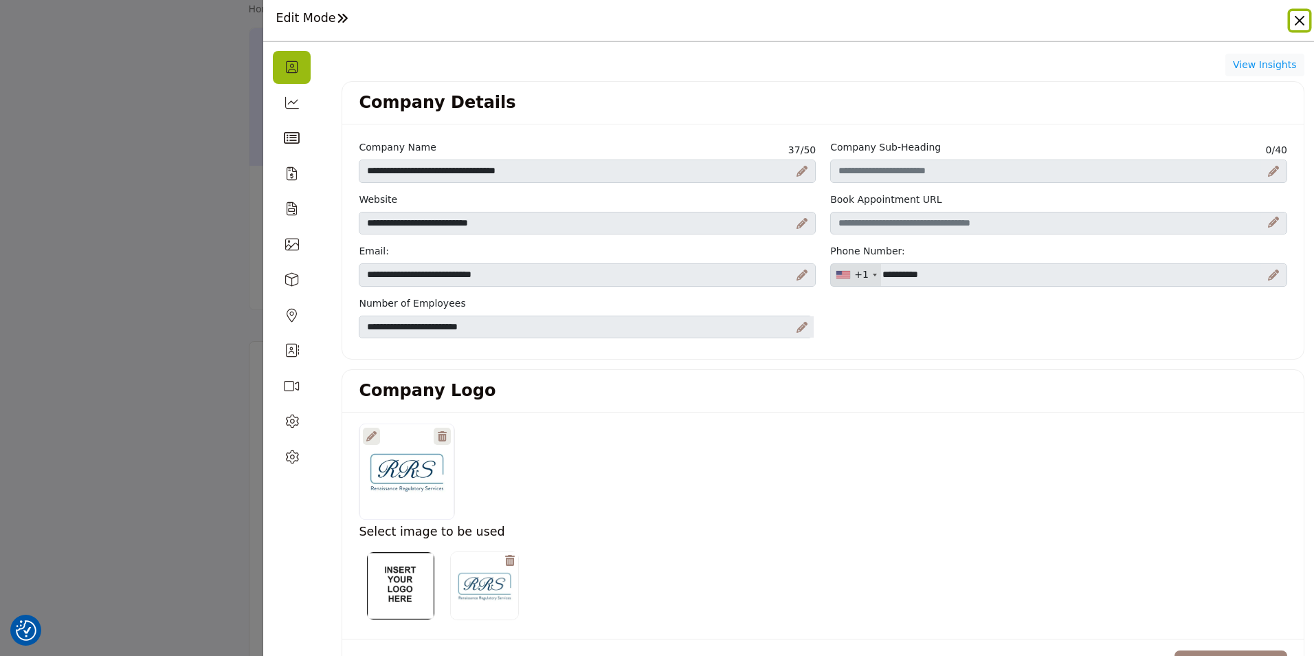
click at [1297, 17] on button "Close" at bounding box center [1299, 20] width 19 height 19
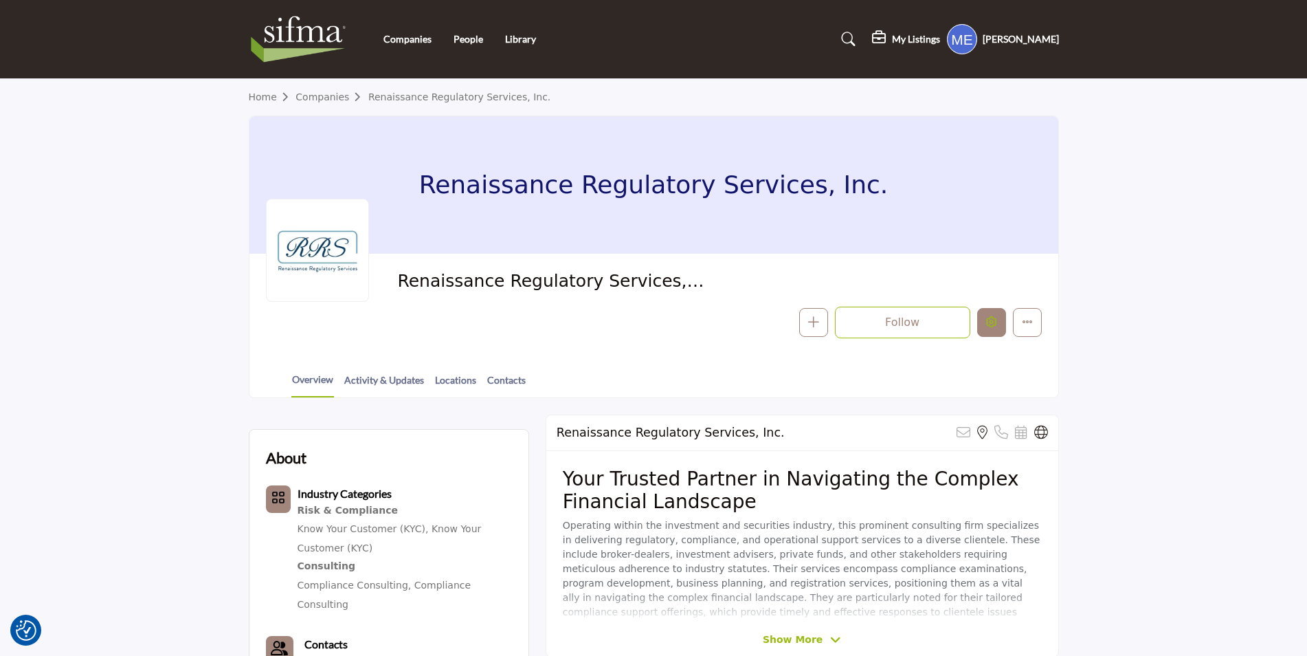
click at [1001, 321] on button "Edit company" at bounding box center [991, 322] width 29 height 29
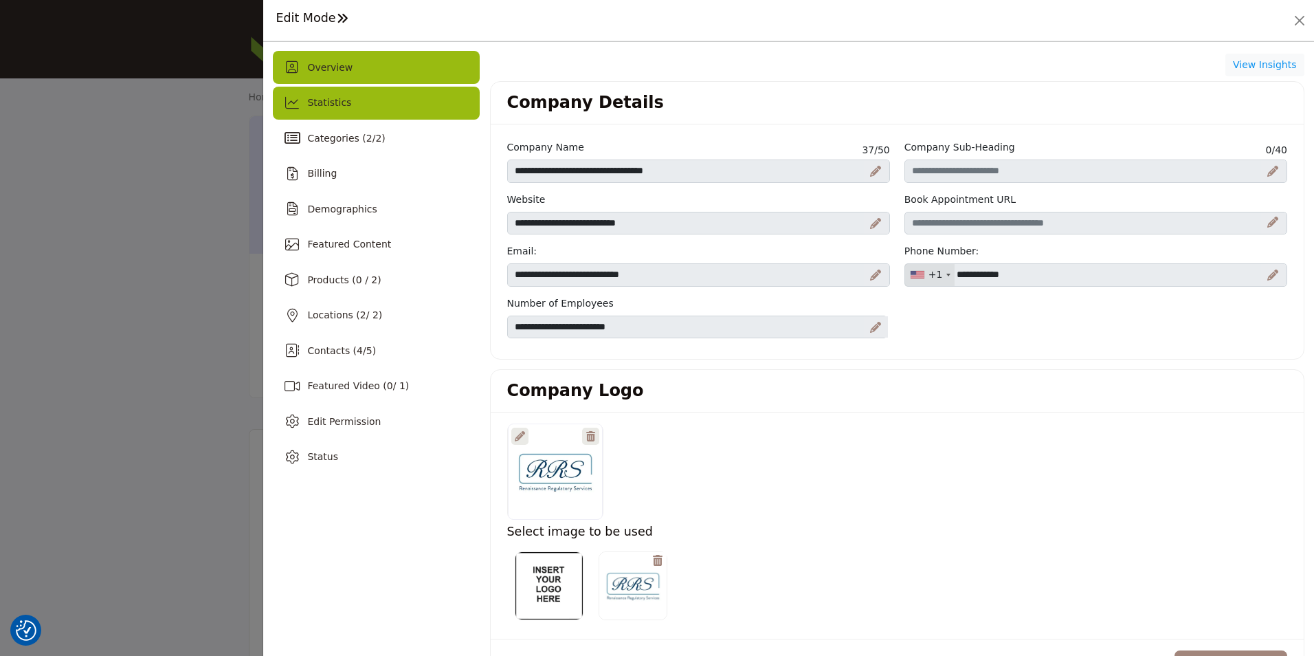
click at [353, 104] on div "Statistics" at bounding box center [376, 103] width 206 height 33
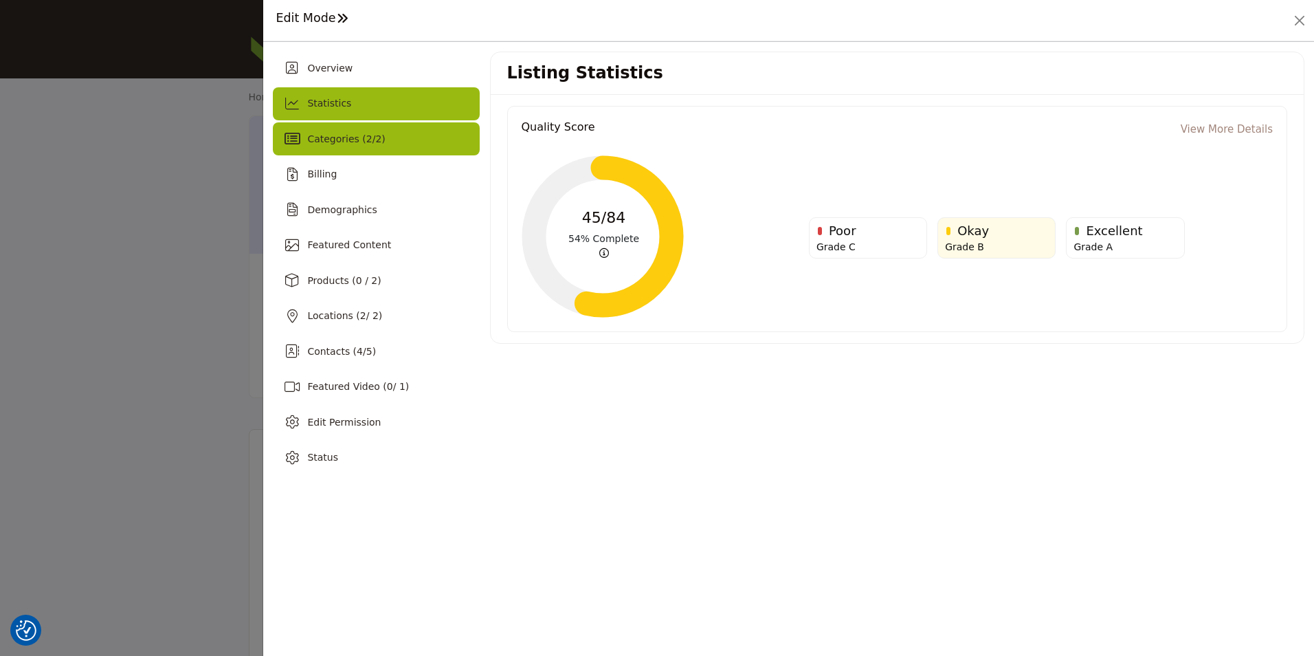
click at [366, 141] on span "2" at bounding box center [369, 138] width 6 height 11
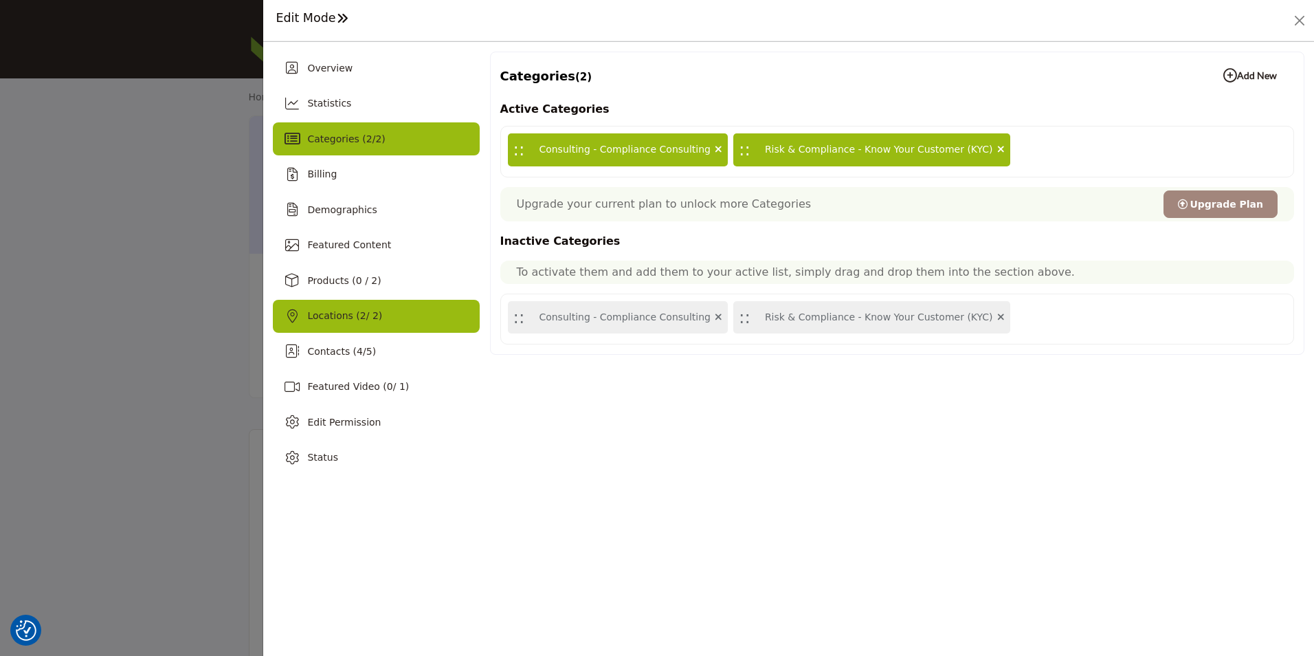
click at [377, 311] on div "Locations ( 2 / 2)" at bounding box center [376, 316] width 206 height 33
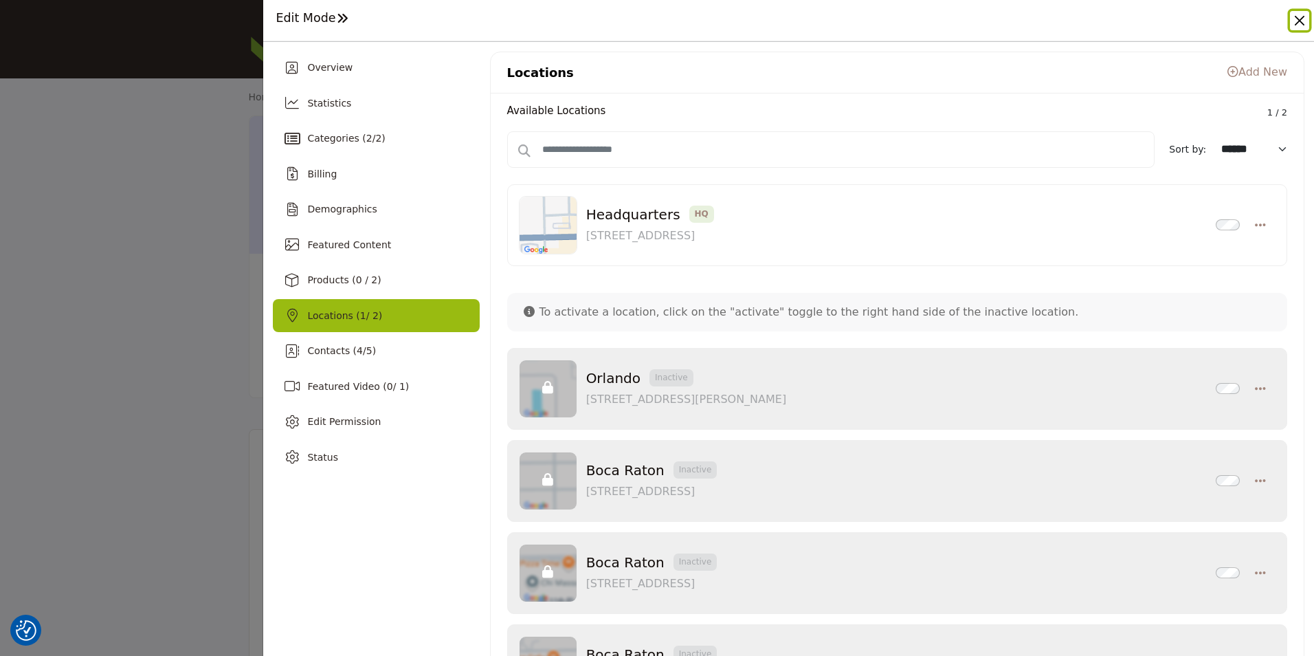
click at [1297, 17] on button "Close" at bounding box center [1299, 20] width 19 height 19
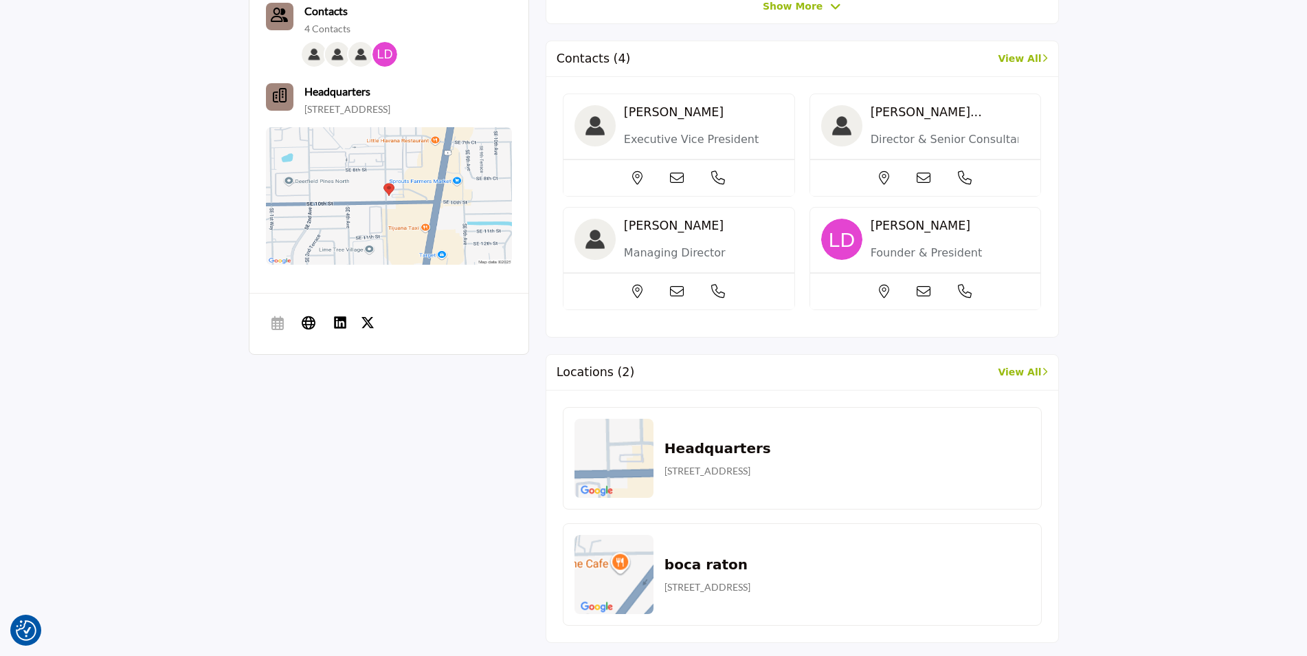
scroll to position [638, 0]
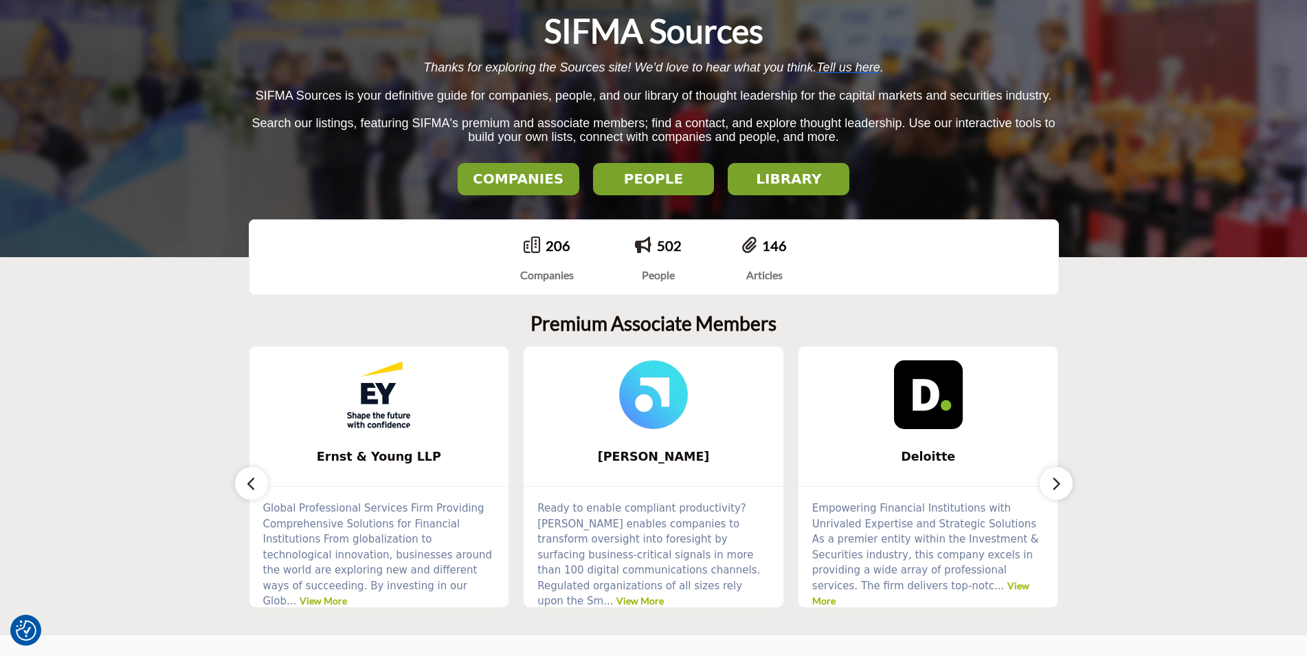
scroll to position [137, 0]
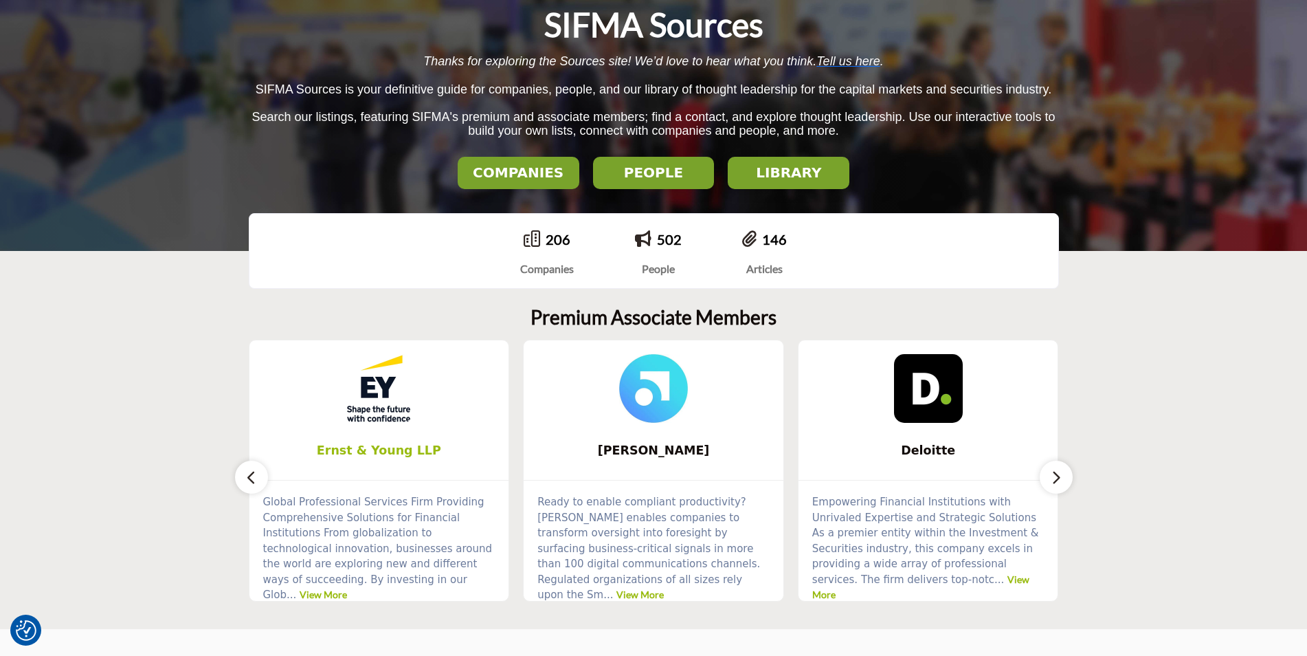
click at [397, 448] on span "Ernst & Young LLP" at bounding box center [379, 450] width 219 height 18
click at [418, 448] on span "Ernst & Young LLP" at bounding box center [379, 450] width 219 height 18
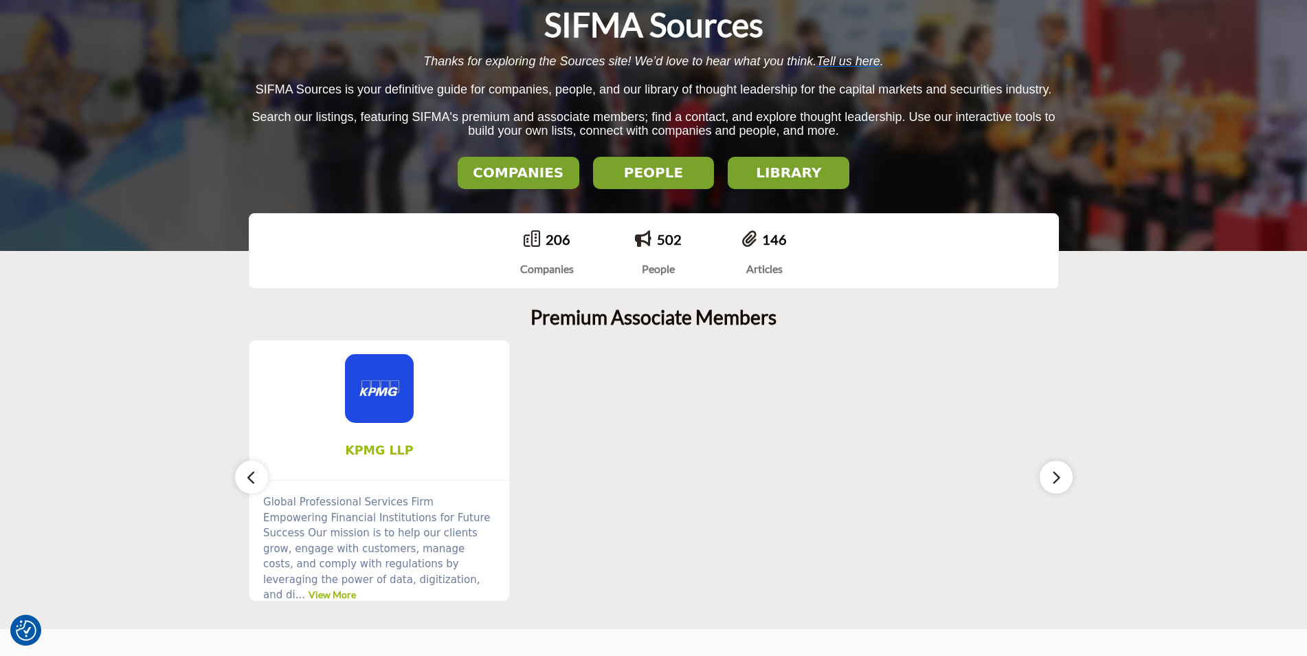
click at [403, 452] on span "KPMG LLP" at bounding box center [379, 450] width 219 height 18
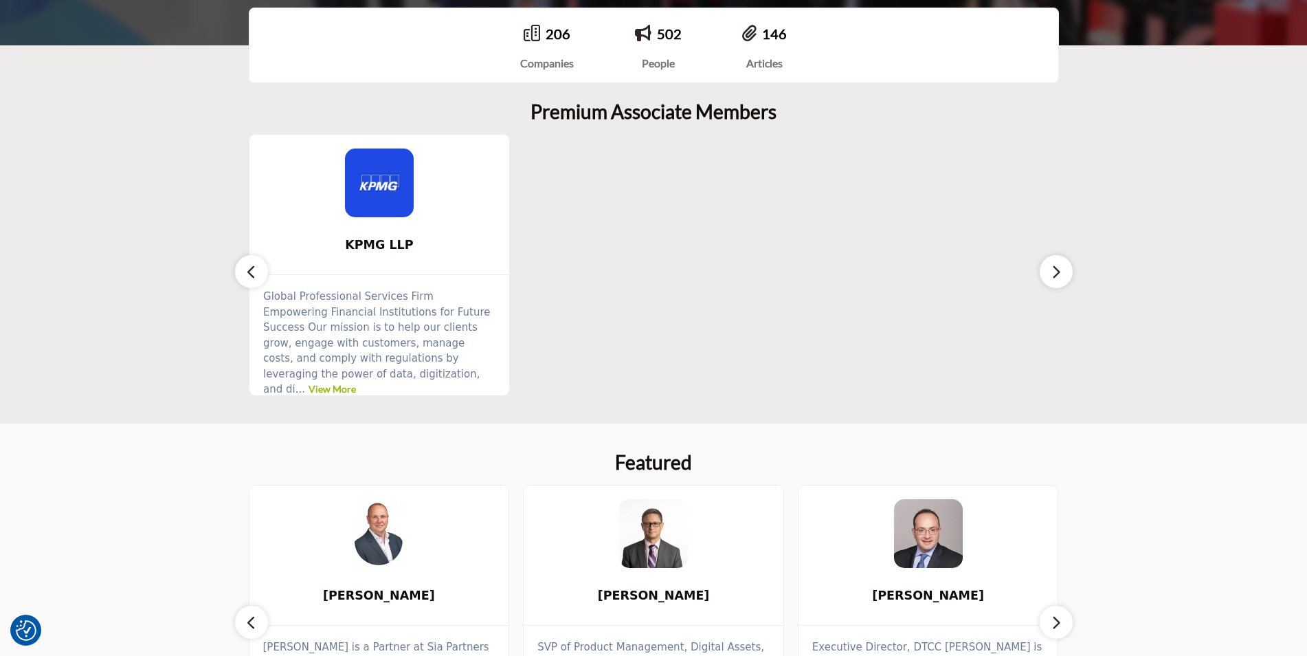
scroll to position [344, 0]
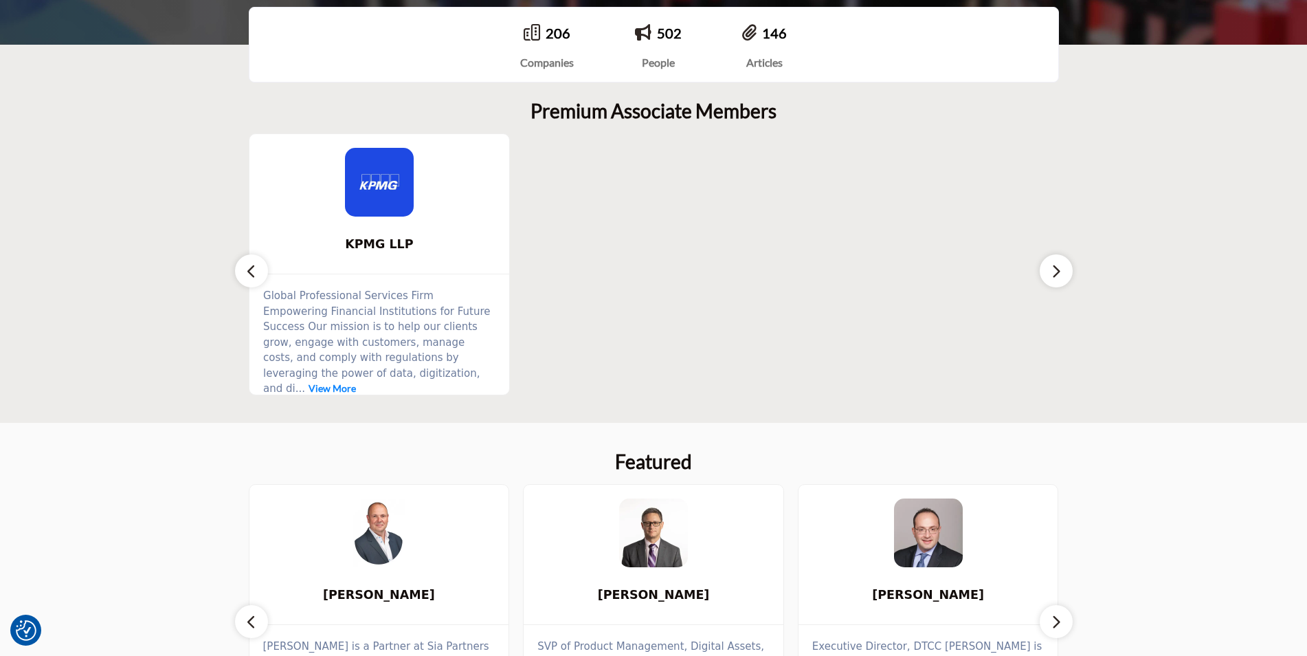
click at [356, 382] on link "View More" at bounding box center [332, 388] width 47 height 12
click at [383, 203] on img at bounding box center [379, 182] width 69 height 69
